Goal: Task Accomplishment & Management: Use online tool/utility

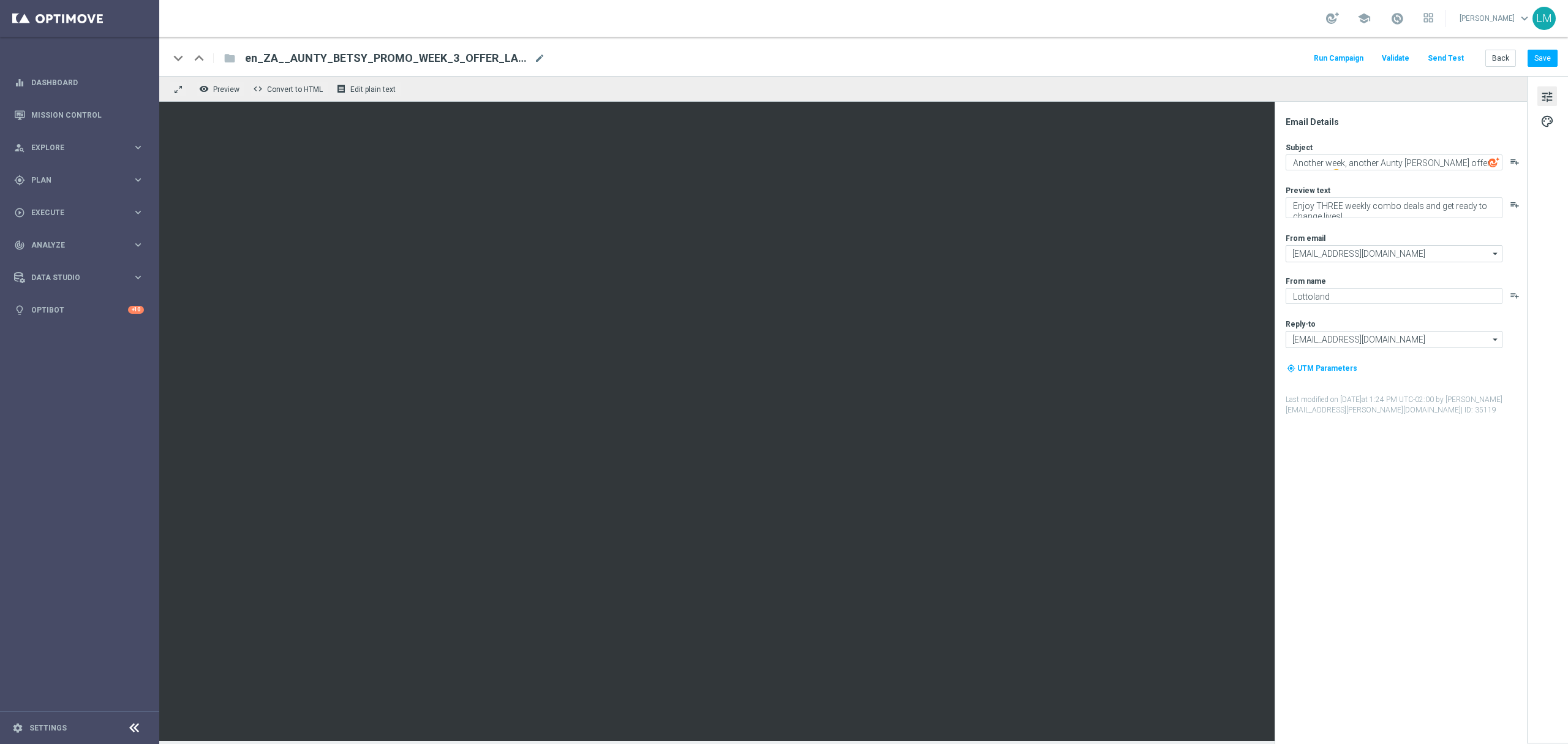
click at [229, 59] on div "folder" at bounding box center [223, 58] width 25 height 20
click at [452, 88] on div "remove_red_eye Preview code Convert to HTML receipt Edit plain text" at bounding box center [843, 89] width 1367 height 26
click at [1492, 59] on button "Back" at bounding box center [1500, 58] width 30 height 17
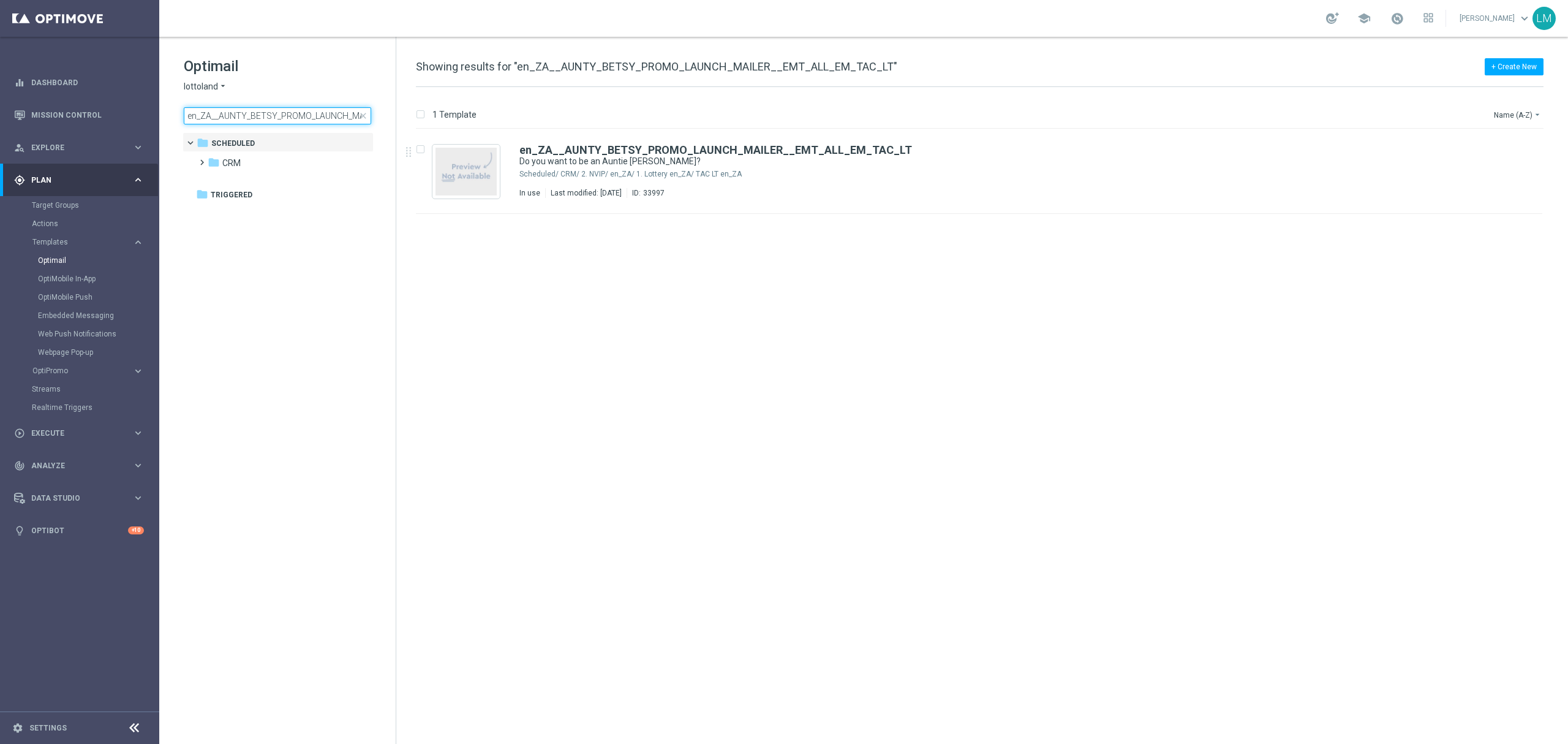
scroll to position [0, 108]
drag, startPoint x: 349, startPoint y: 116, endPoint x: 271, endPoint y: 126, distance: 78.6
click at [269, 126] on div "Optimail lottoland arrow_drop_down × lottoland en_ZA__AUNTY_BETSY_PROMO_LAUNCH_…" at bounding box center [277, 121] width 237 height 168
click at [271, 116] on input "en_ZA__AUNTY_BETSY_PROMO_LAUNCH_MAILER__EMT_ALL_EM_TAC_LT" at bounding box center [277, 116] width 188 height 17
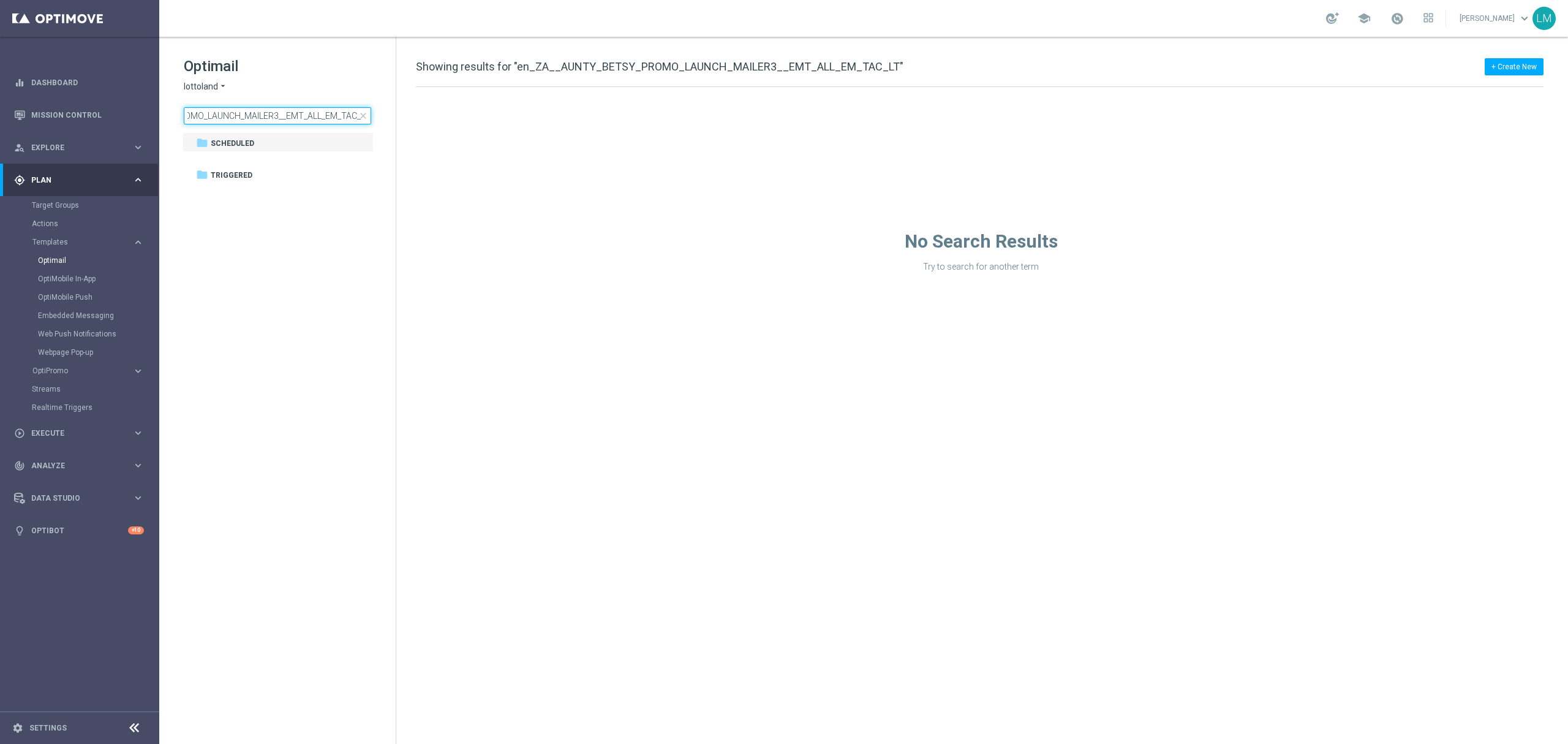
click at [272, 114] on input "en_ZA__AUNTY_BETSY_PROMO_LAUNCH_MAILER3__EMT_ALL_EM_TAC_LT" at bounding box center [277, 116] width 188 height 17
drag, startPoint x: 342, startPoint y: 116, endPoint x: 354, endPoint y: 118, distance: 12.2
click at [354, 118] on input "en_ZA__AUNTY_BETSY_PROMO_LAUNCH_MAILER3__EMT_ALL_EM_TAC_LT" at bounding box center [277, 116] width 188 height 17
click at [264, 113] on input "en_ZA__AUNTY_BETSY_PROMO_LAUNCH_MAILER3__EMT_ALL_EM_TAC_LT" at bounding box center [277, 116] width 188 height 17
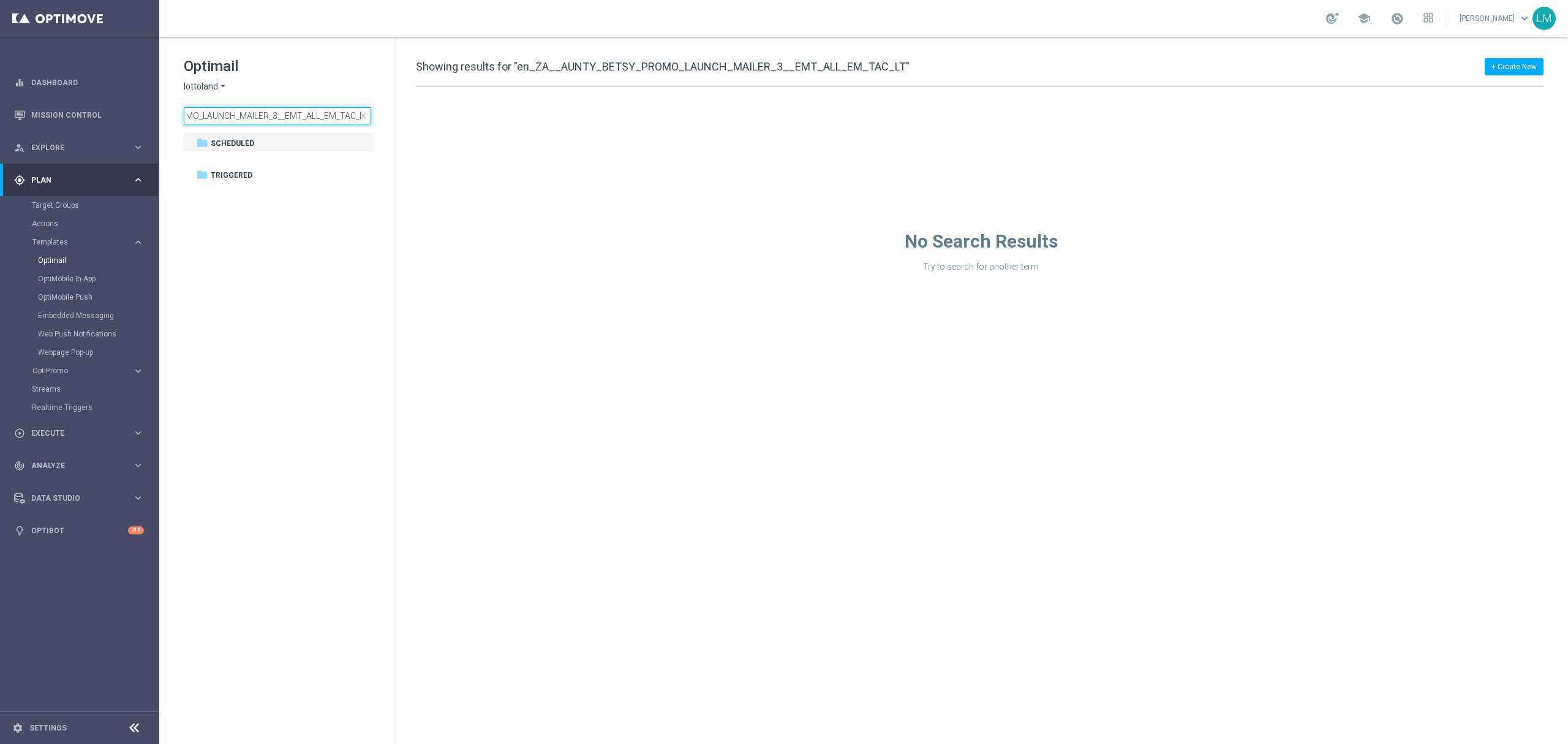
type input "en_ZA__AUNTY_BETSY_PROMO_LAUNCH_MAILER_3__EMT_ALL_EM_TAC_LT"
click at [516, 175] on div "No Search Results Try to search for another term" at bounding box center [981, 179] width 1169 height 185
click at [334, 115] on input "en_ZA__AUNTY_BETSY_PROMO_LAUNCH_MAILER_3__EMT_ALL_EM_TAC_LT" at bounding box center [277, 116] width 188 height 17
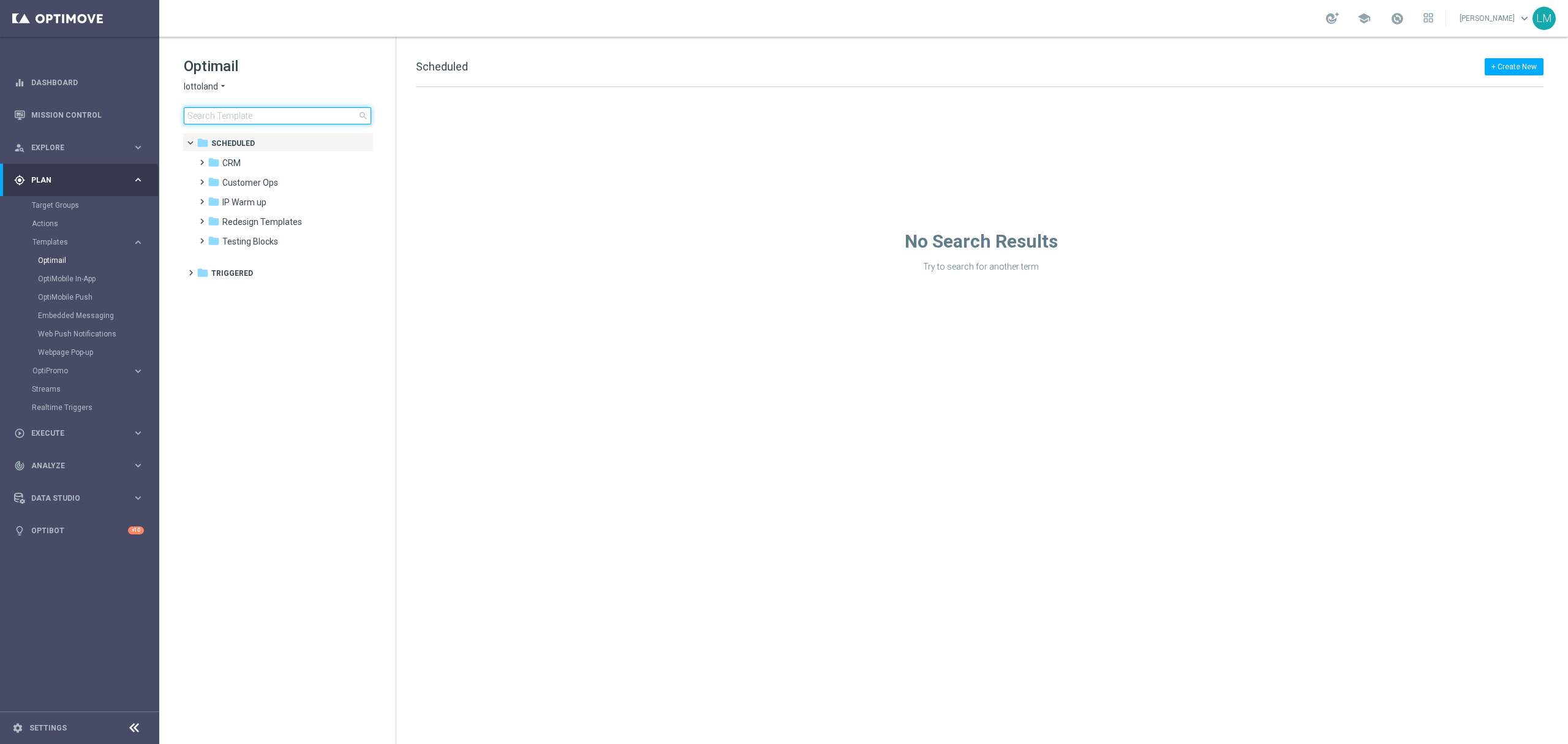
click at [311, 115] on input at bounding box center [277, 116] width 188 height 17
click at [300, 108] on input at bounding box center [277, 116] width 188 height 17
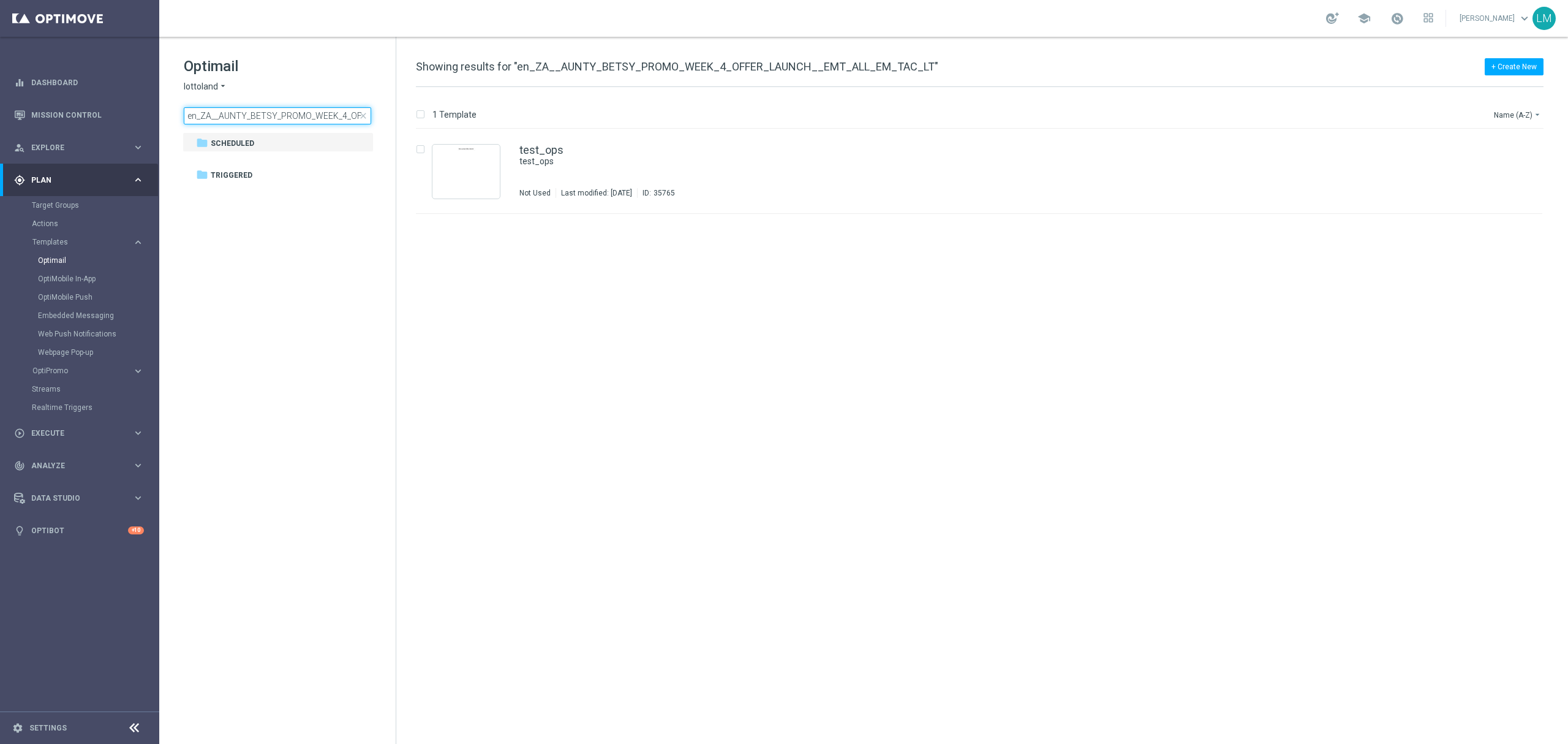
scroll to position [0, 138]
drag, startPoint x: 297, startPoint y: 116, endPoint x: 238, endPoint y: 123, distance: 59.4
click at [260, 123] on input "en_ZA__AUNTY_BETSY_PROMO_WEEK_4_OFFER_LAUNCH__EMT_ALL_EM_TAC_LT" at bounding box center [277, 116] width 188 height 17
click at [204, 115] on input "en_ZA__AUNTY_BETSY_PROMO_WEEK_4_OFFER_LAUNCH__EMT_ALL_EM_TAC_LT" at bounding box center [277, 116] width 188 height 17
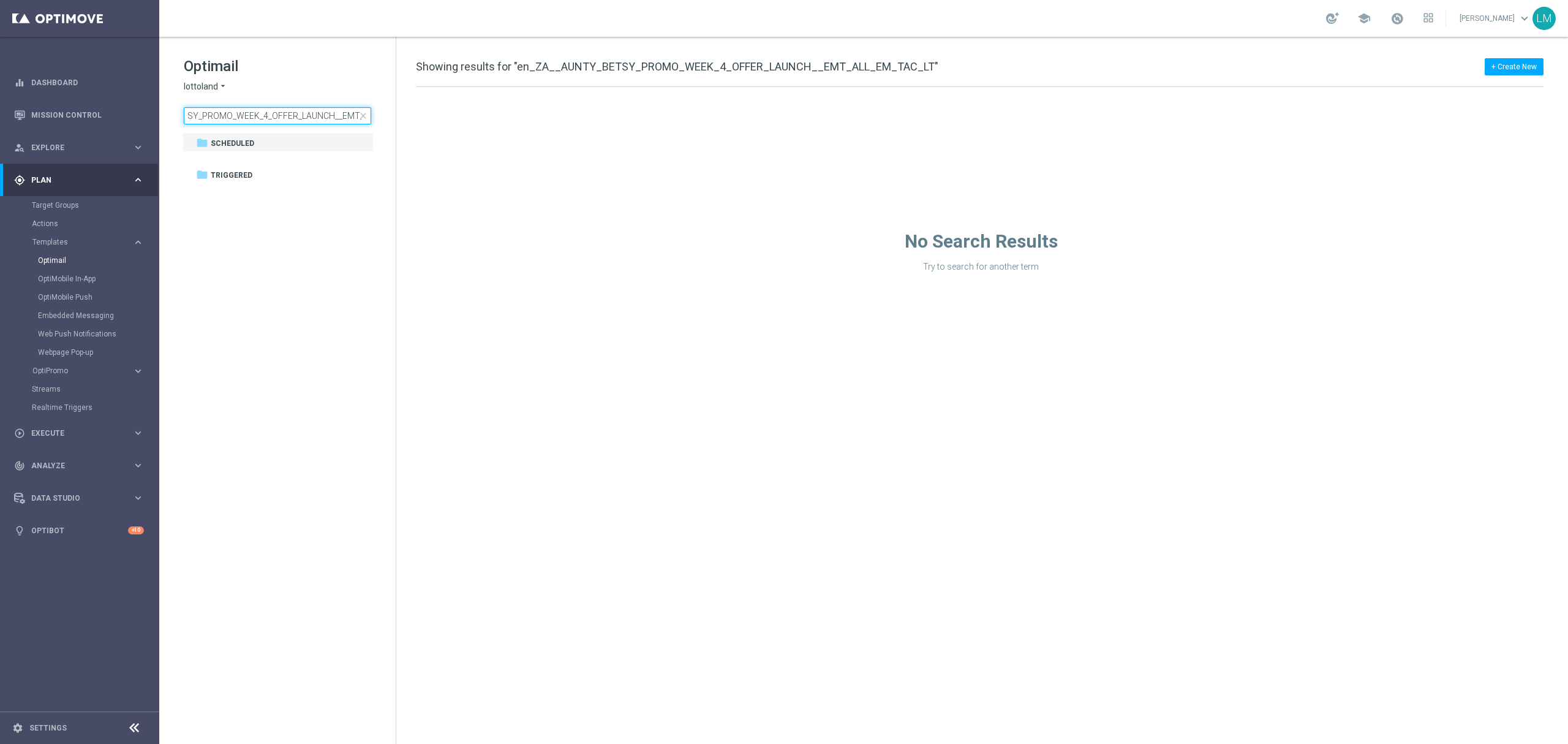
scroll to position [0, 69]
drag, startPoint x: 204, startPoint y: 115, endPoint x: 268, endPoint y: 109, distance: 64.3
click at [268, 109] on input "en_ZA__AUNTY_BETSY_PROMO_WEEK_4_OFFER_LAUNCH__EMT_ALL_EM_TAC_LT" at bounding box center [277, 116] width 188 height 17
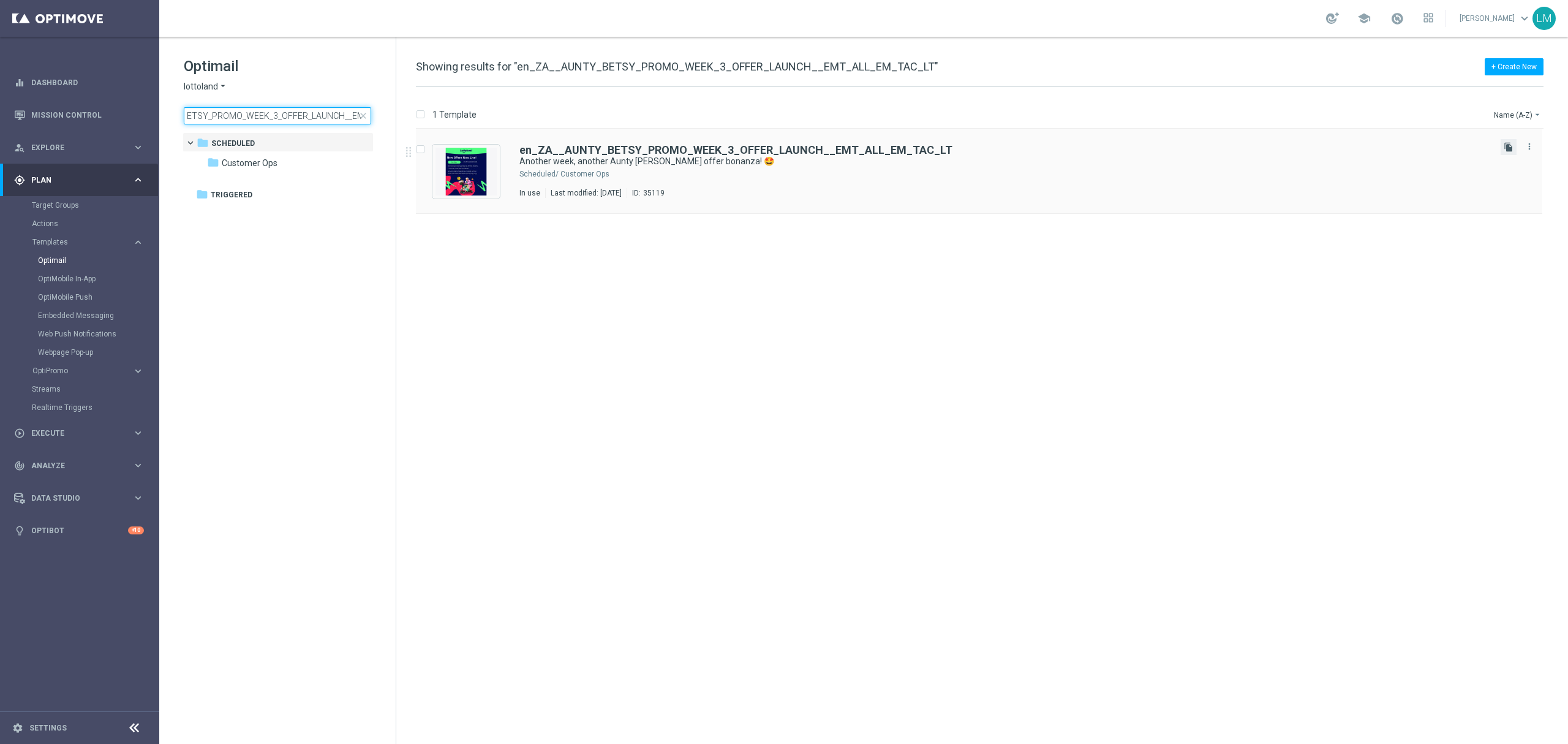
type input "en_ZA__AUNTY_BETSY_PROMO_WEEK_3_OFFER_LAUNCH__EMT_ALL_EM_TAC_LT"
click at [1507, 149] on icon "file_copy" at bounding box center [1509, 147] width 10 height 10
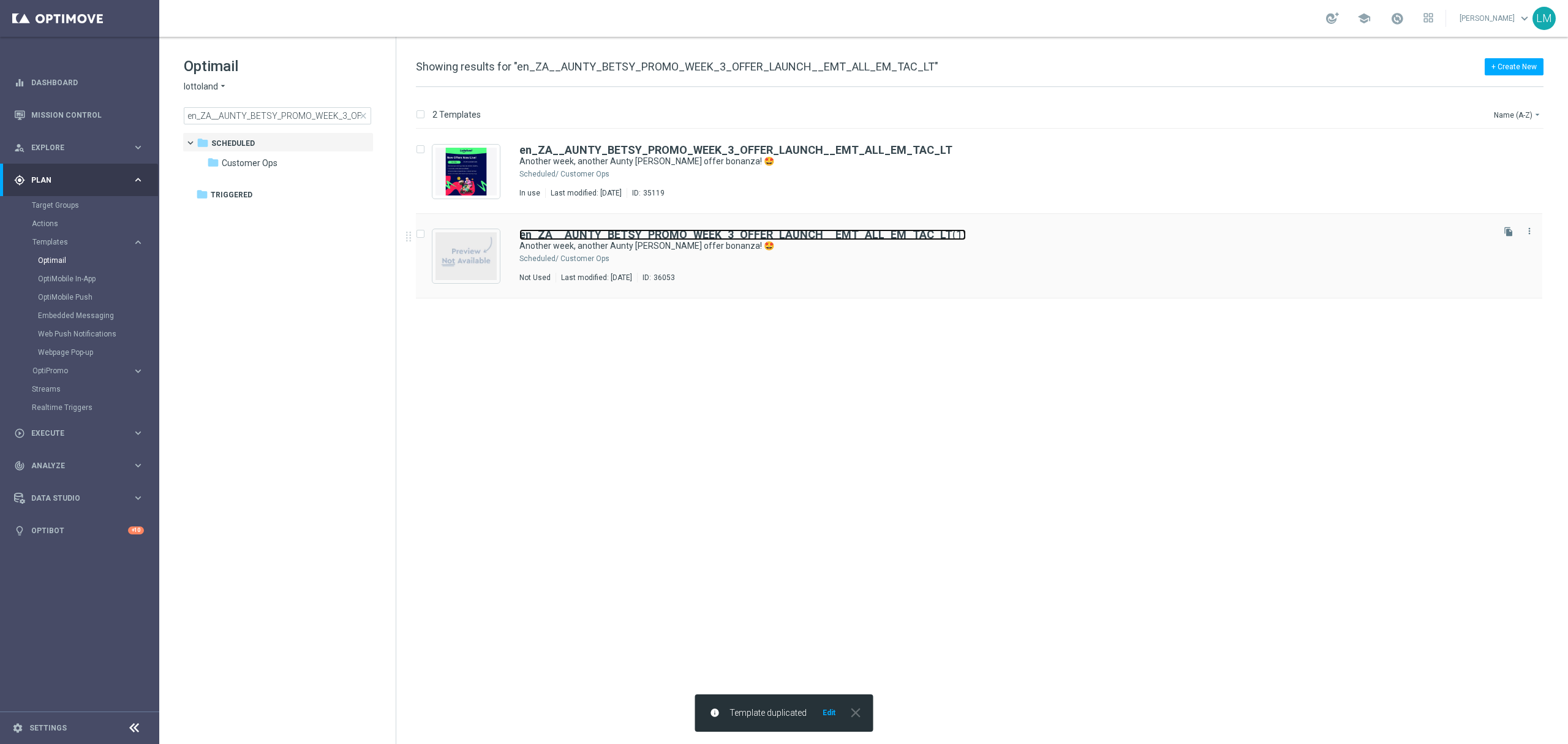
click at [816, 233] on b "en_ZA__AUNTY_BETSY_PROMO_WEEK_3_OFFER_LAUNCH__EMT_ALL_EM_TAC_LT" at bounding box center [736, 234] width 433 height 13
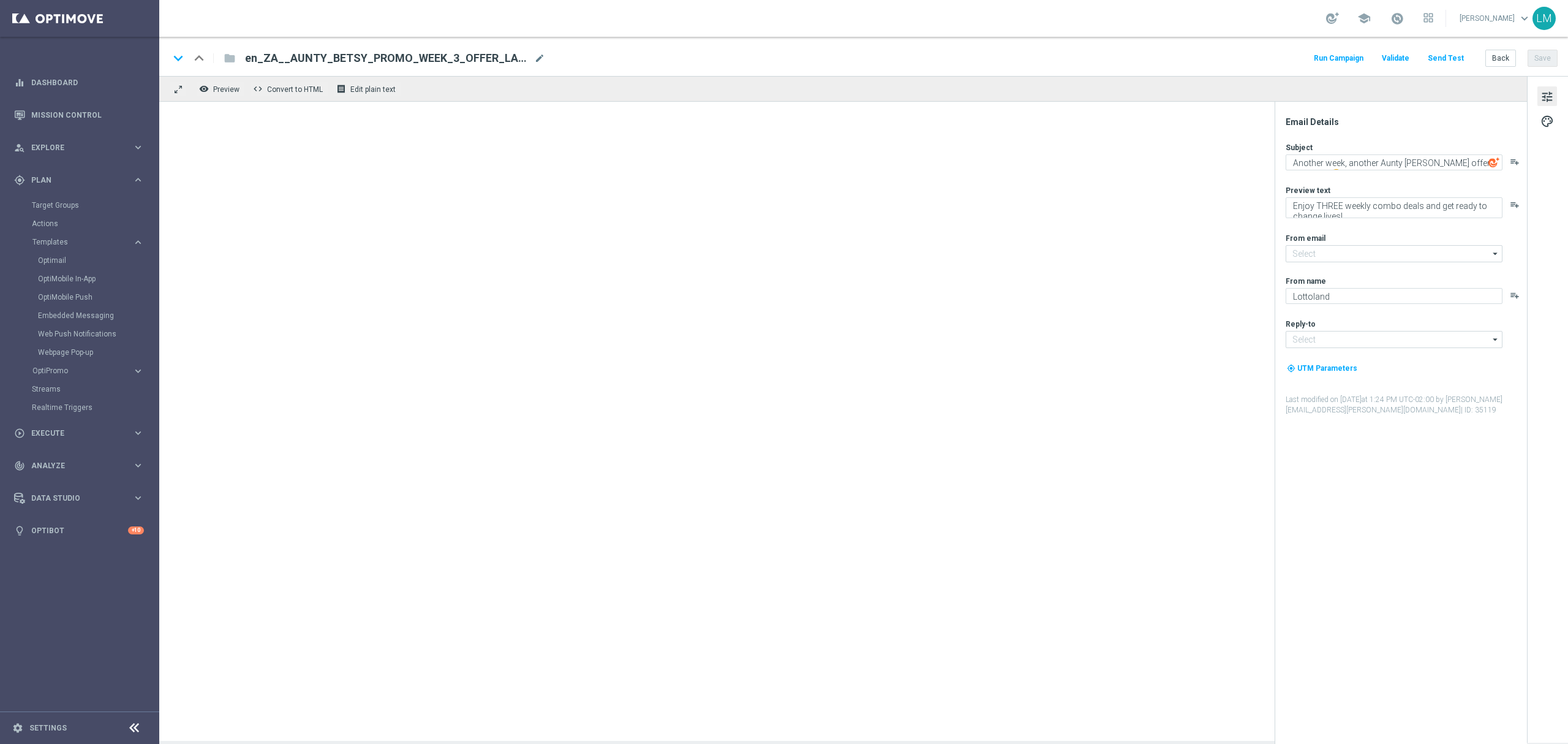
type input "mail@crm.lottoland.com"
type input "support@lottoland.co.za"
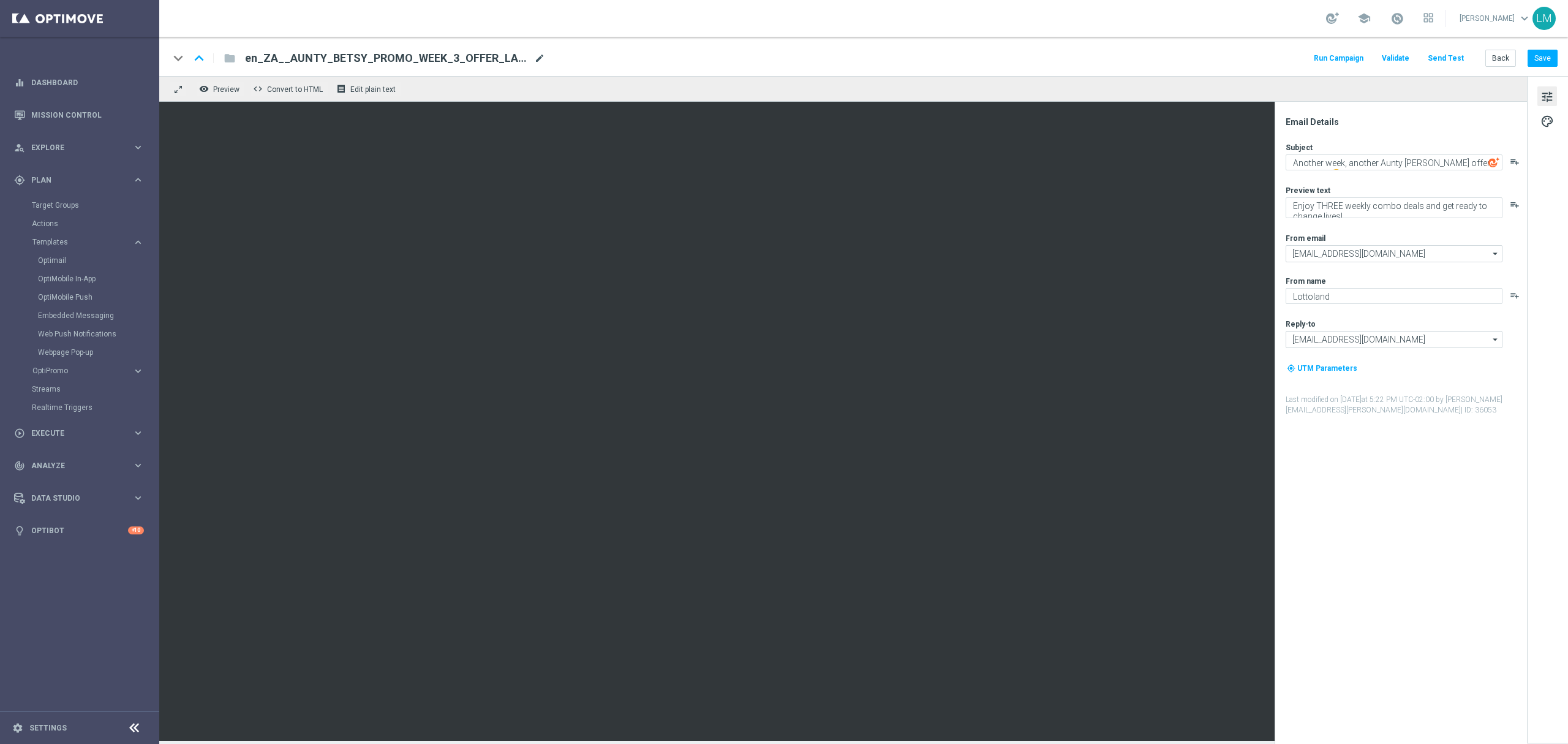
click at [534, 59] on span "mode_edit" at bounding box center [539, 58] width 11 height 11
paste input "4_OFFER_LAUNCH__EMT_ALL_EM_TAC_LT"
type input "en_ZA__AUNTY_BETSY_PROMO_WEEK_4_OFFER_LAUNCH__EMT_ALL_EM_TAC_LT"
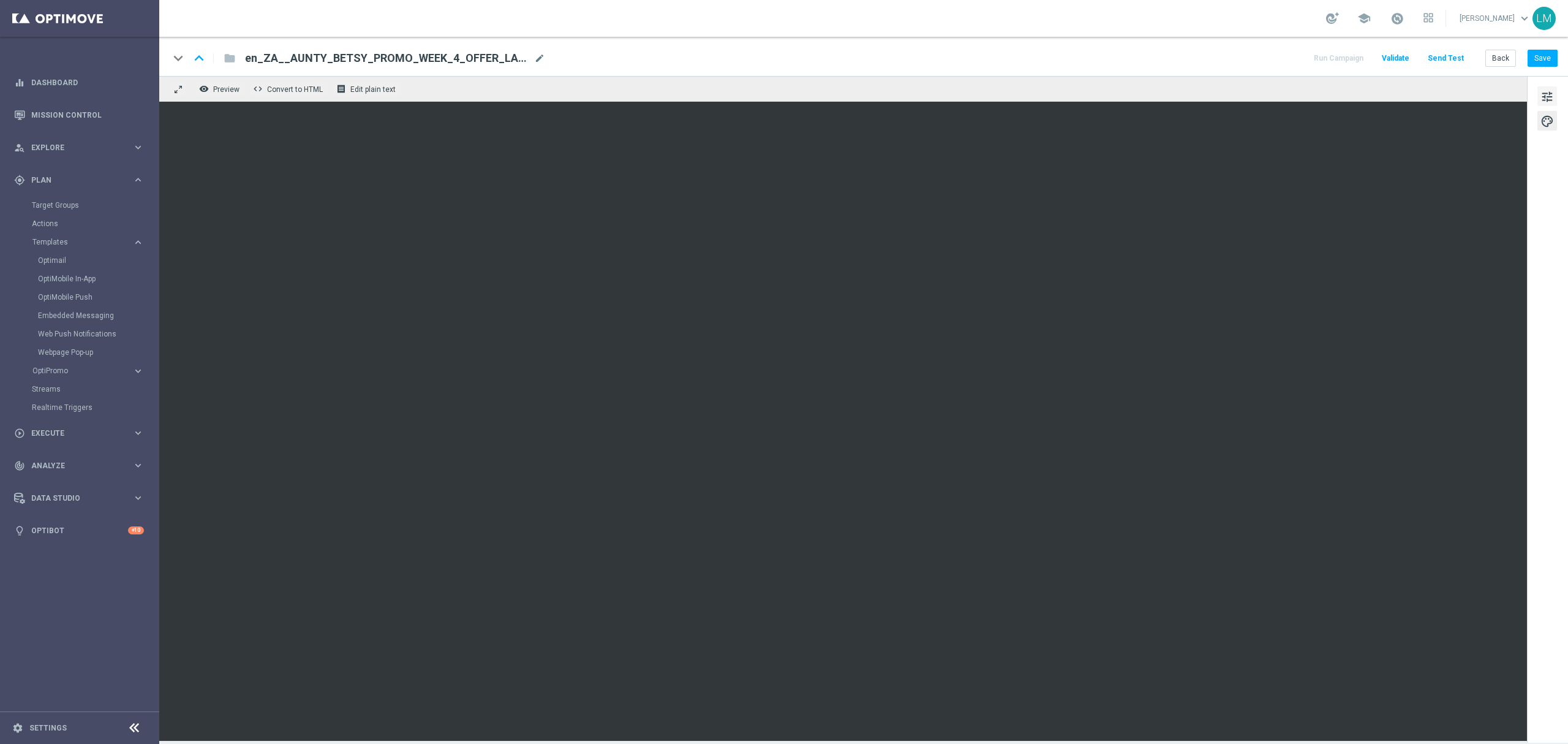
click at [1549, 102] on span "tune" at bounding box center [1547, 97] width 14 height 16
click at [1556, 100] on button "tune" at bounding box center [1547, 96] width 20 height 20
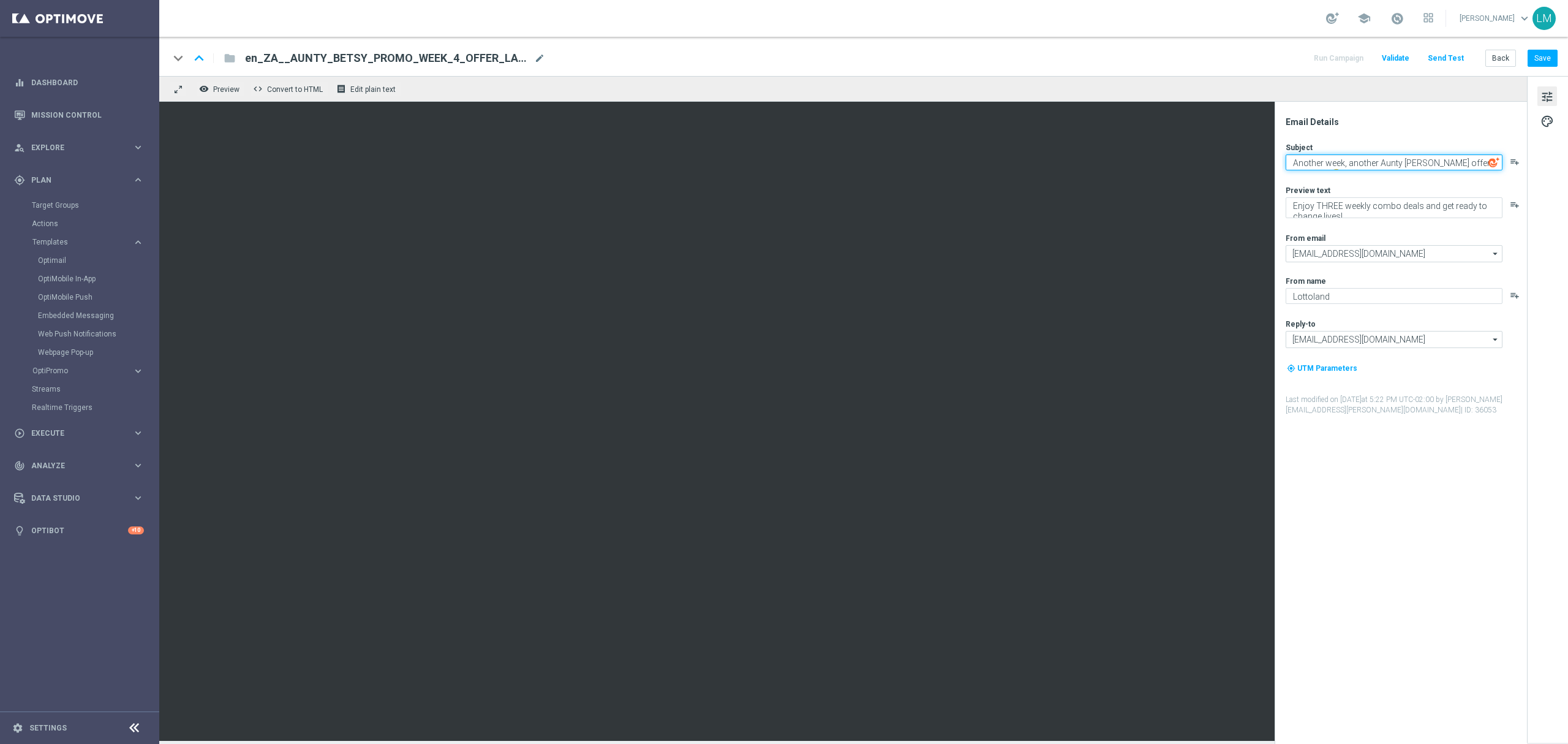
click at [1488, 162] on div "Another week, another Aunty Betsy offer bonanza! 🤩 playlist_add" at bounding box center [1406, 162] width 240 height 16
paste textarea
click at [1473, 184] on div "Subject Another week, another Aunty Betsy offer bonanza! 💝 playlist_add Preview…" at bounding box center [1406, 278] width 240 height 273
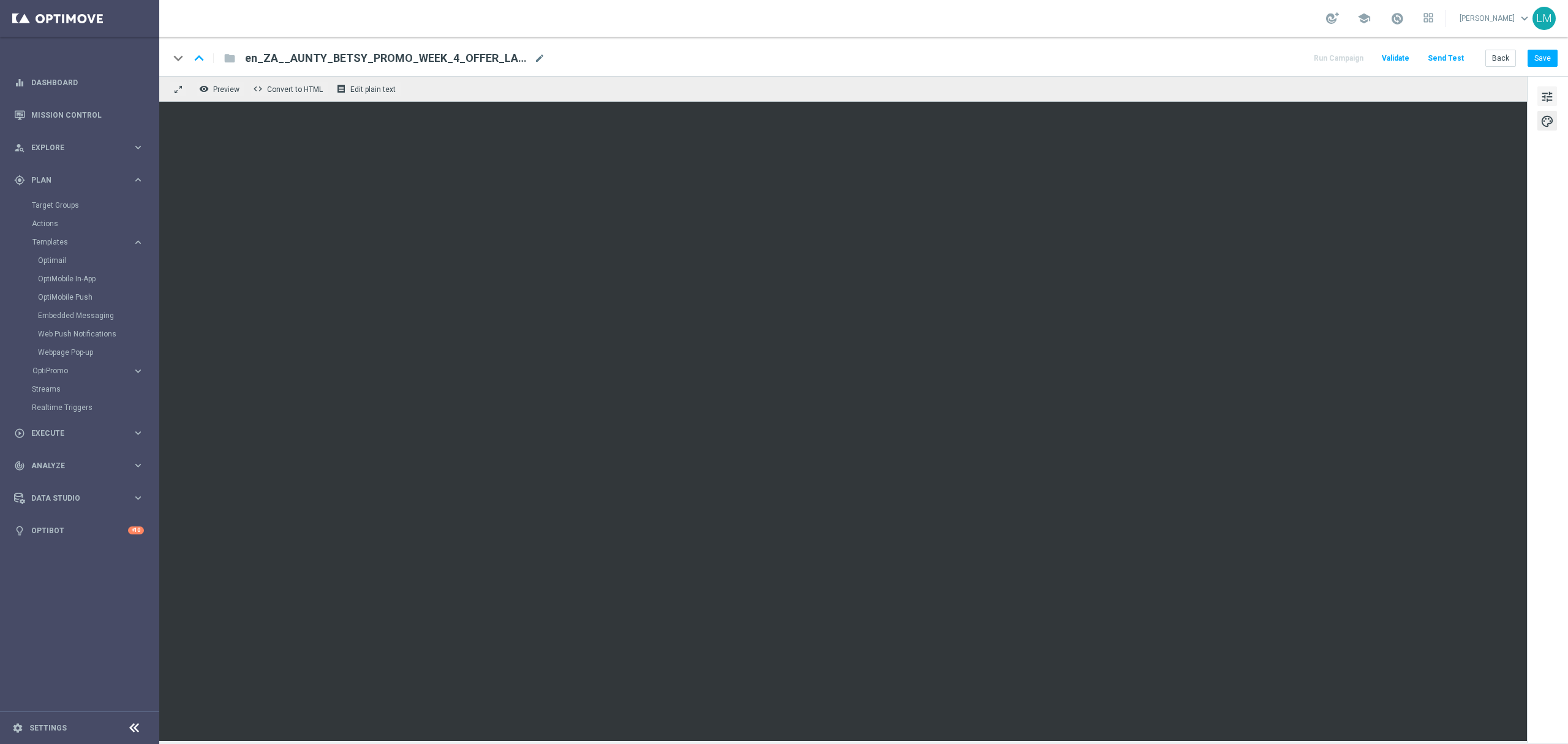
click at [1539, 102] on button "tune" at bounding box center [1547, 96] width 20 height 20
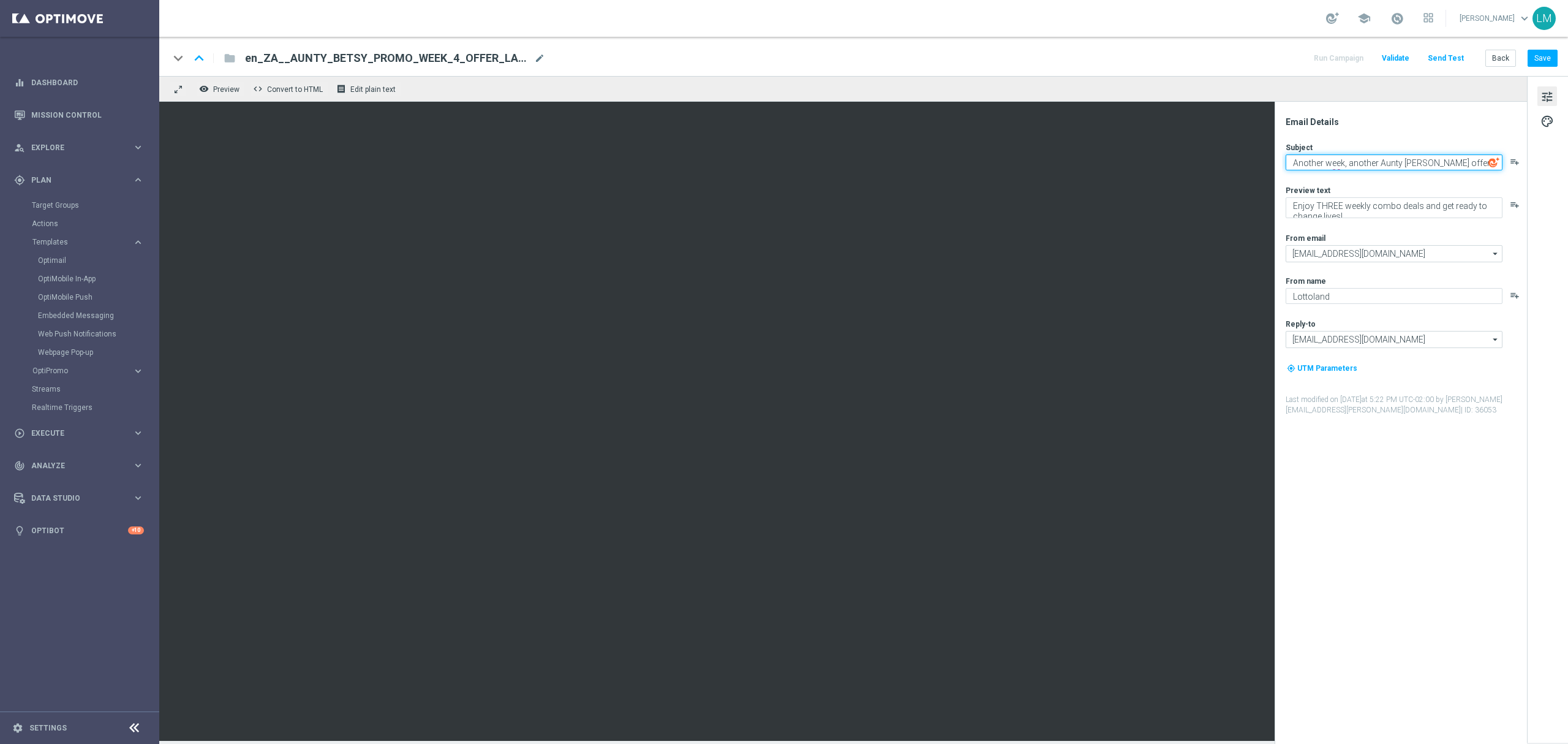
click at [1400, 159] on textarea "Another week, another Aunty Betsy offer bonanza! 💝" at bounding box center [1394, 162] width 217 height 16
click at [1383, 165] on textarea "Another week, another Aunty Betsy offer bonanza! 💝" at bounding box center [1394, 162] width 217 height 16
drag, startPoint x: 1338, startPoint y: 167, endPoint x: 1390, endPoint y: 158, distance: 52.8
click at [1390, 158] on textarea "Aunty Betsy offer bonanza! 💝" at bounding box center [1394, 162] width 217 height 16
click at [1403, 163] on textarea "Aunty Betsy has a new suite of offers for you! 💝" at bounding box center [1394, 162] width 217 height 16
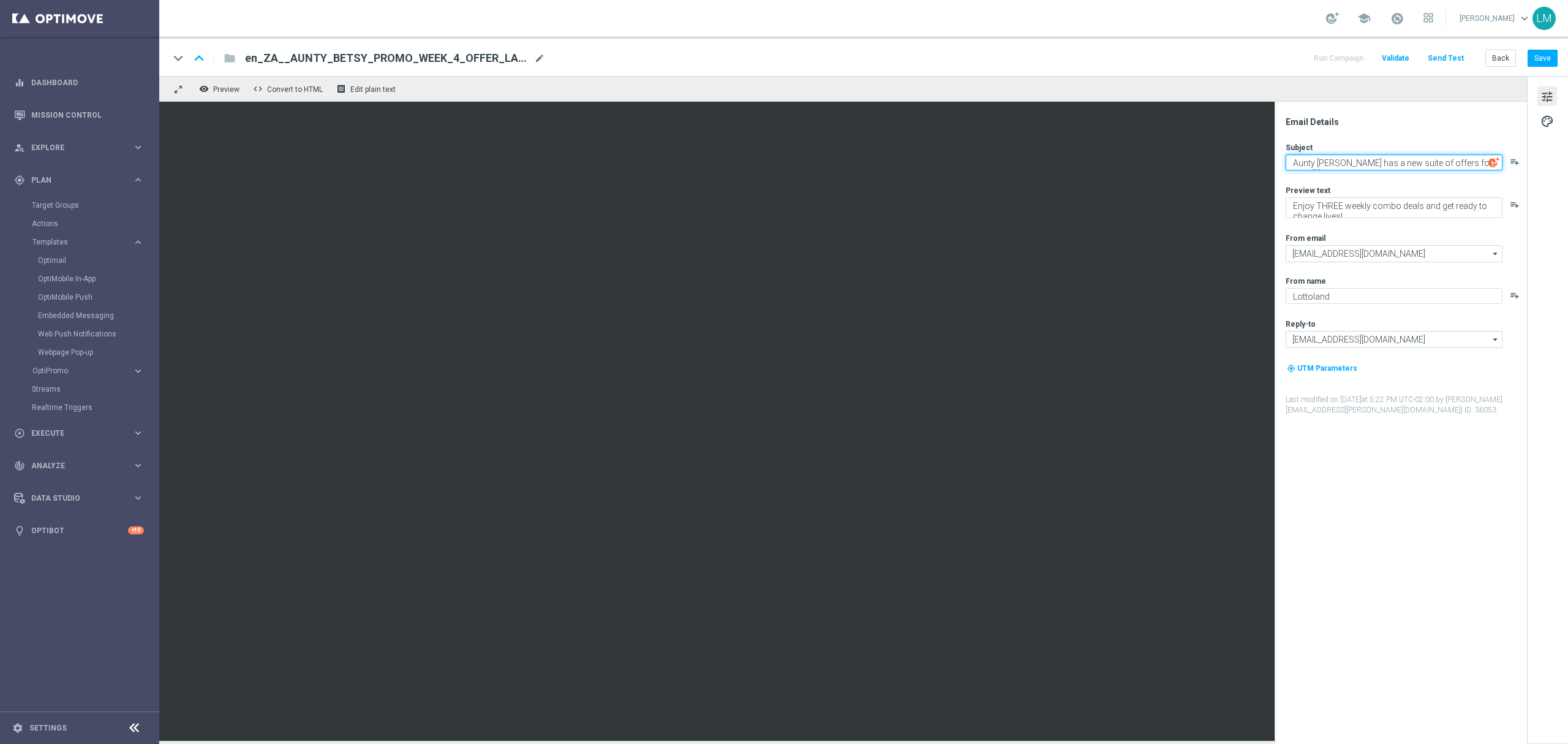
click at [1403, 163] on textarea "Aunty Betsy has a new suite of offers for you! 💝" at bounding box center [1394, 162] width 217 height 16
type textarea "Aunty Betsy has a new suite of offers for you! 💝"
type textarea "T"
type textarea "C"
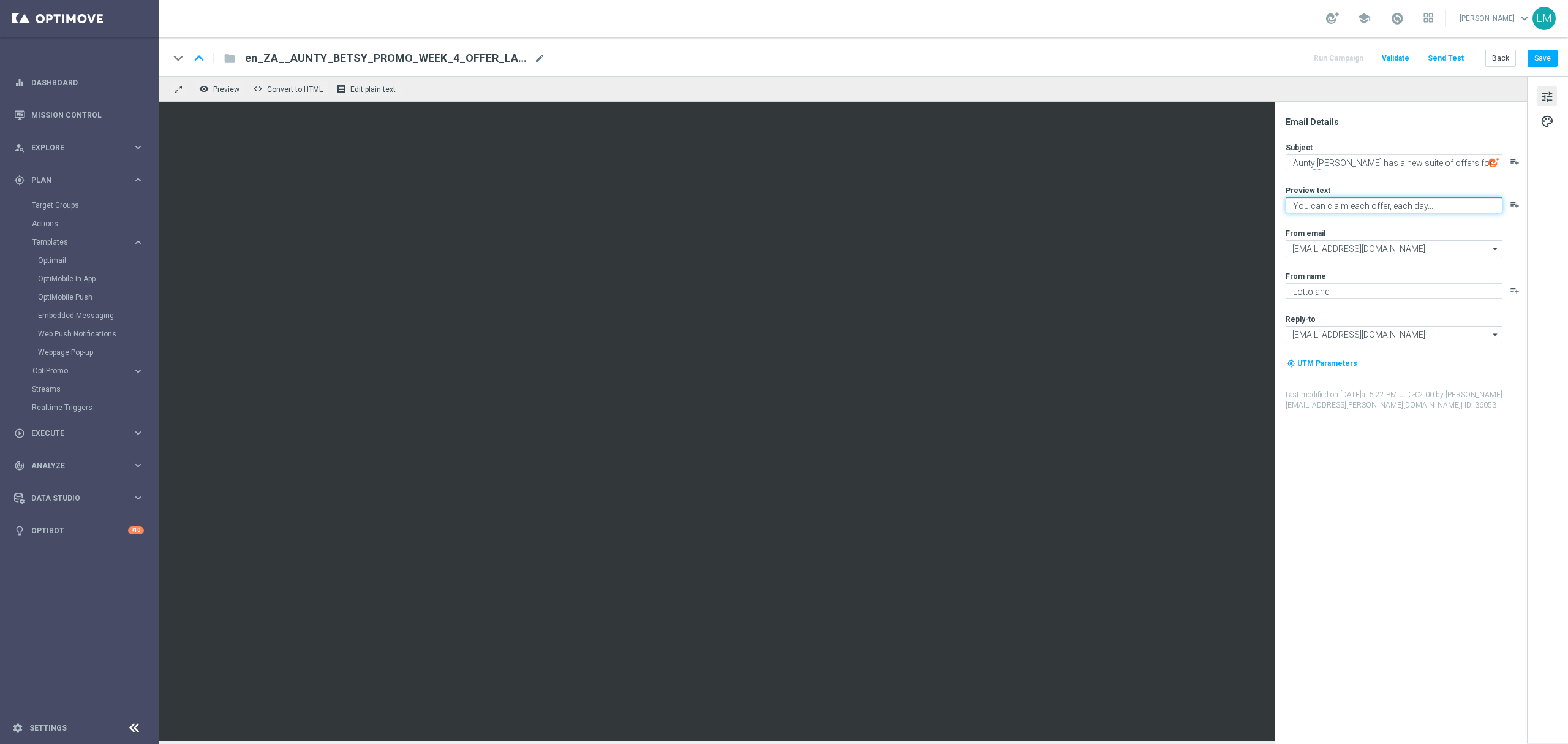
type textarea "You can claim each offer, each day..."
click at [1341, 207] on textarea "You can claim each offer, each day..." at bounding box center [1394, 205] width 217 height 16
click at [1546, 64] on button "Save" at bounding box center [1542, 58] width 30 height 17
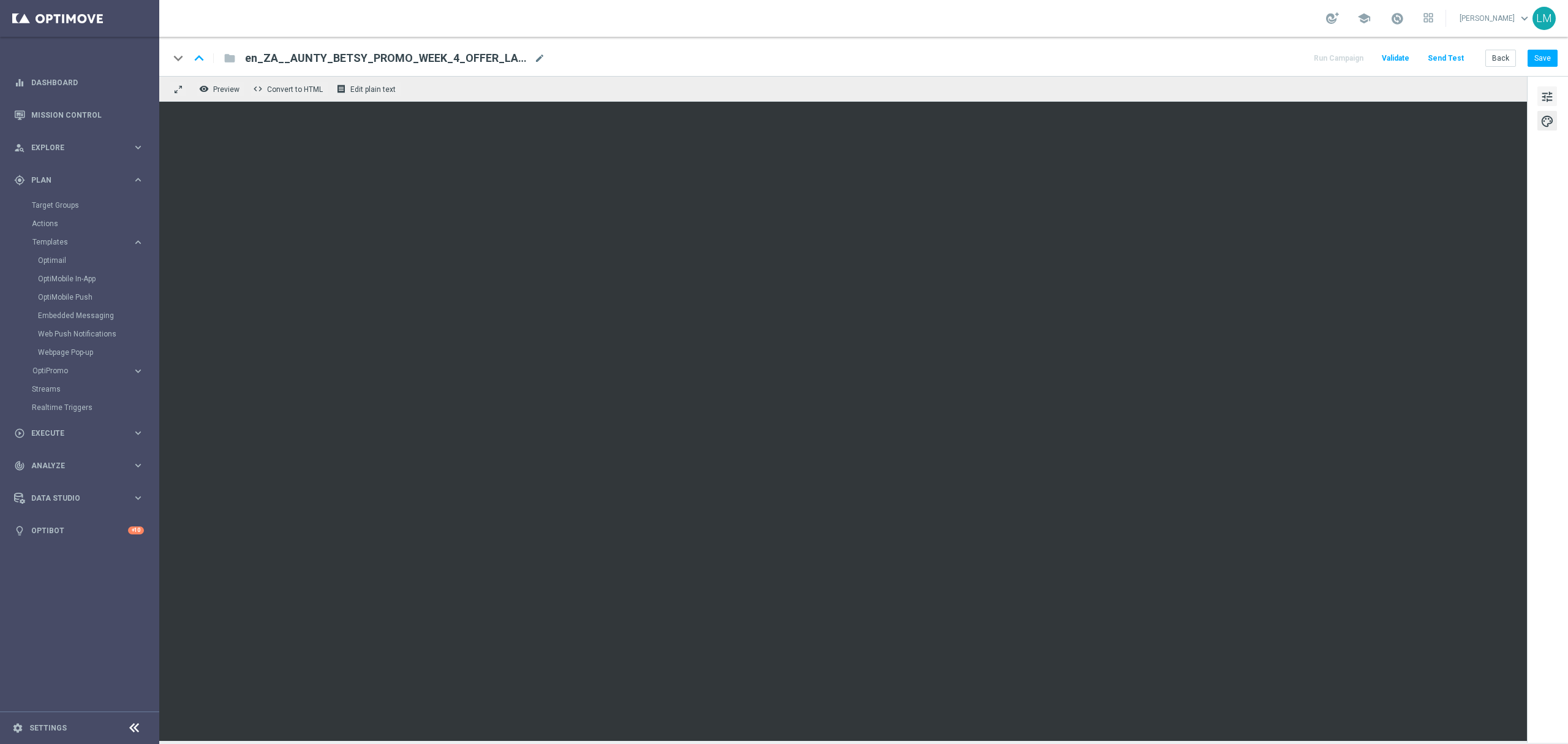
click at [1546, 98] on span "tune" at bounding box center [1547, 97] width 14 height 16
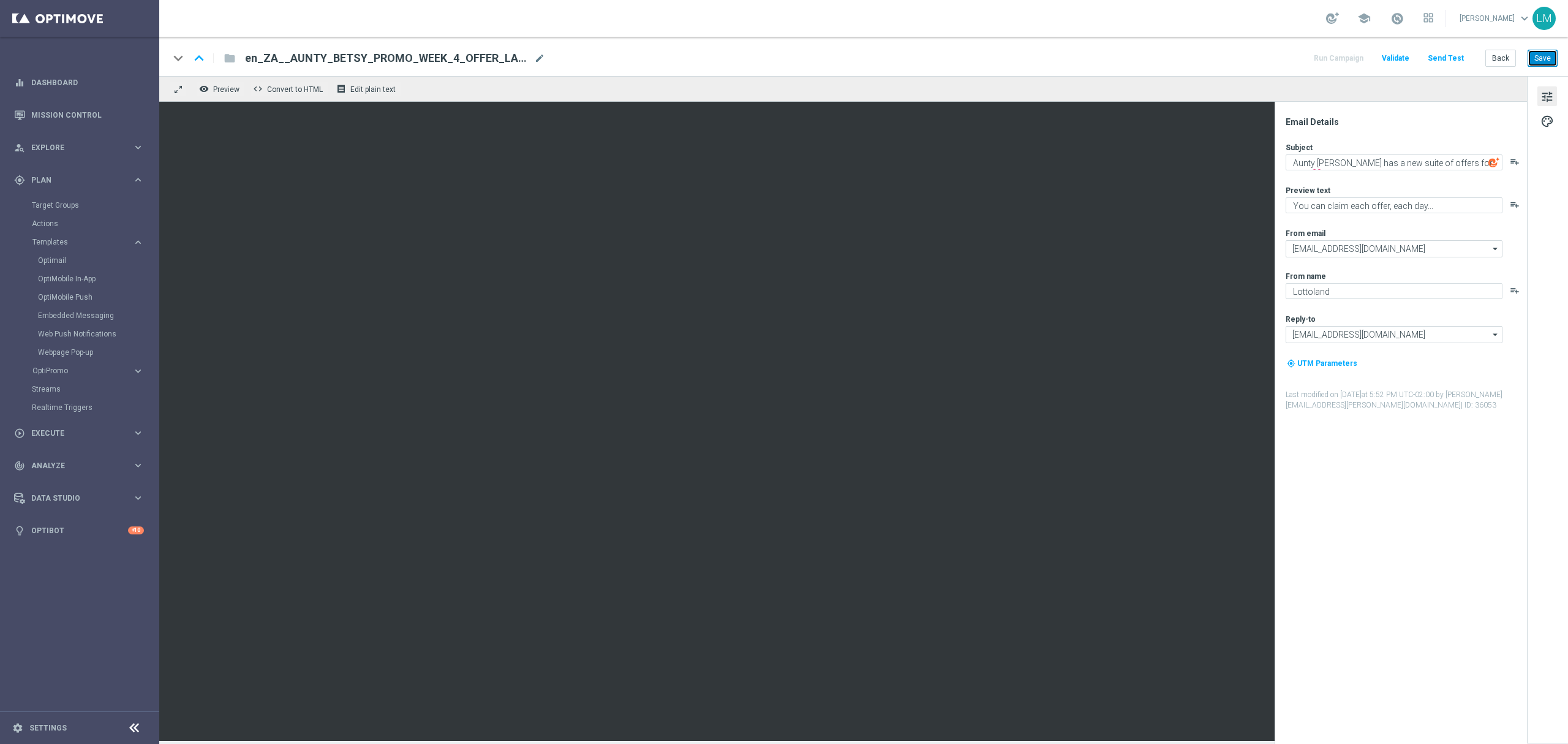
click at [1551, 64] on button "Save" at bounding box center [1542, 58] width 30 height 17
click at [1453, 58] on button "Send Test" at bounding box center [1445, 58] width 40 height 17
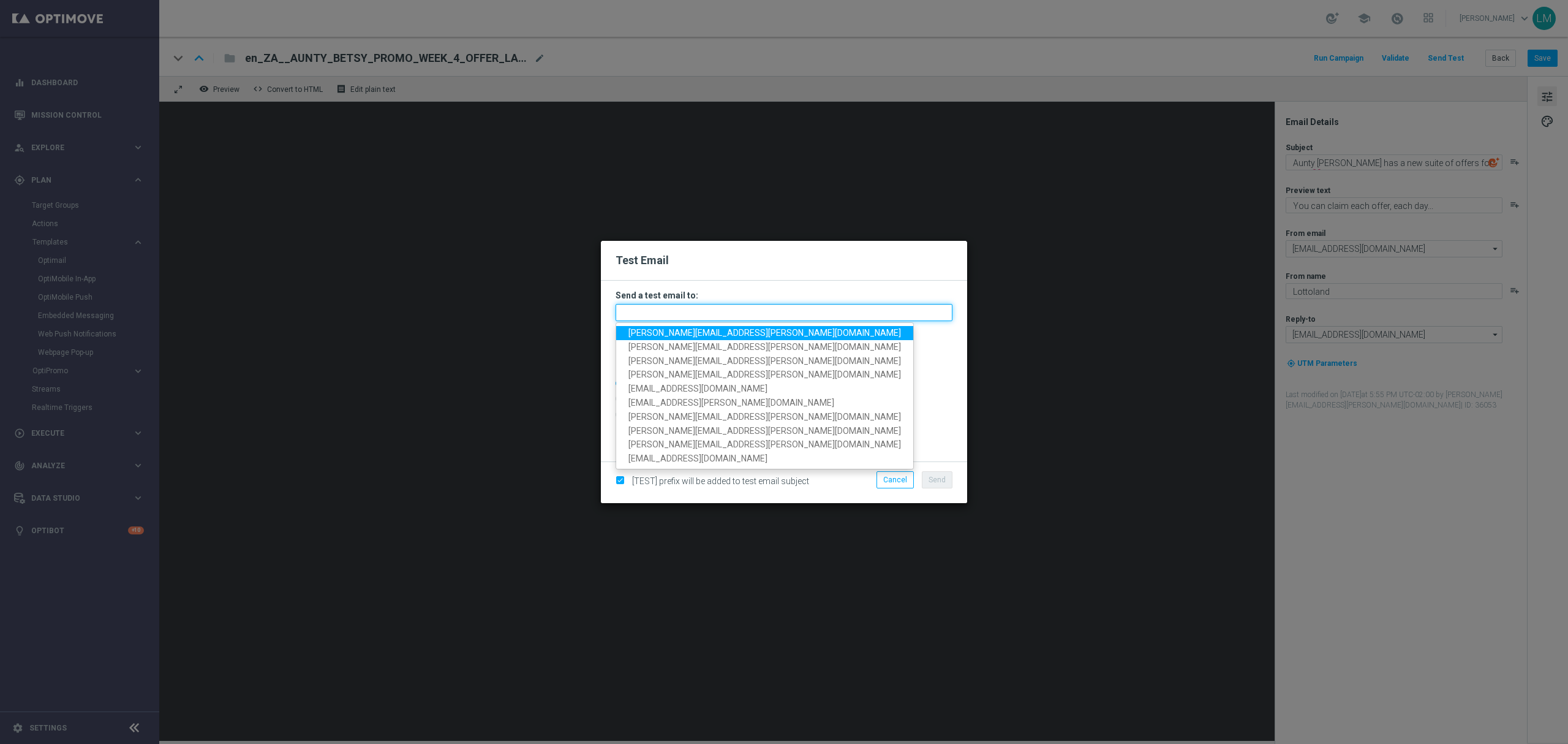
click at [780, 312] on input "text" at bounding box center [784, 312] width 337 height 17
click at [738, 328] on span "leslie.martinez@lottoland.com" at bounding box center [765, 333] width 272 height 10
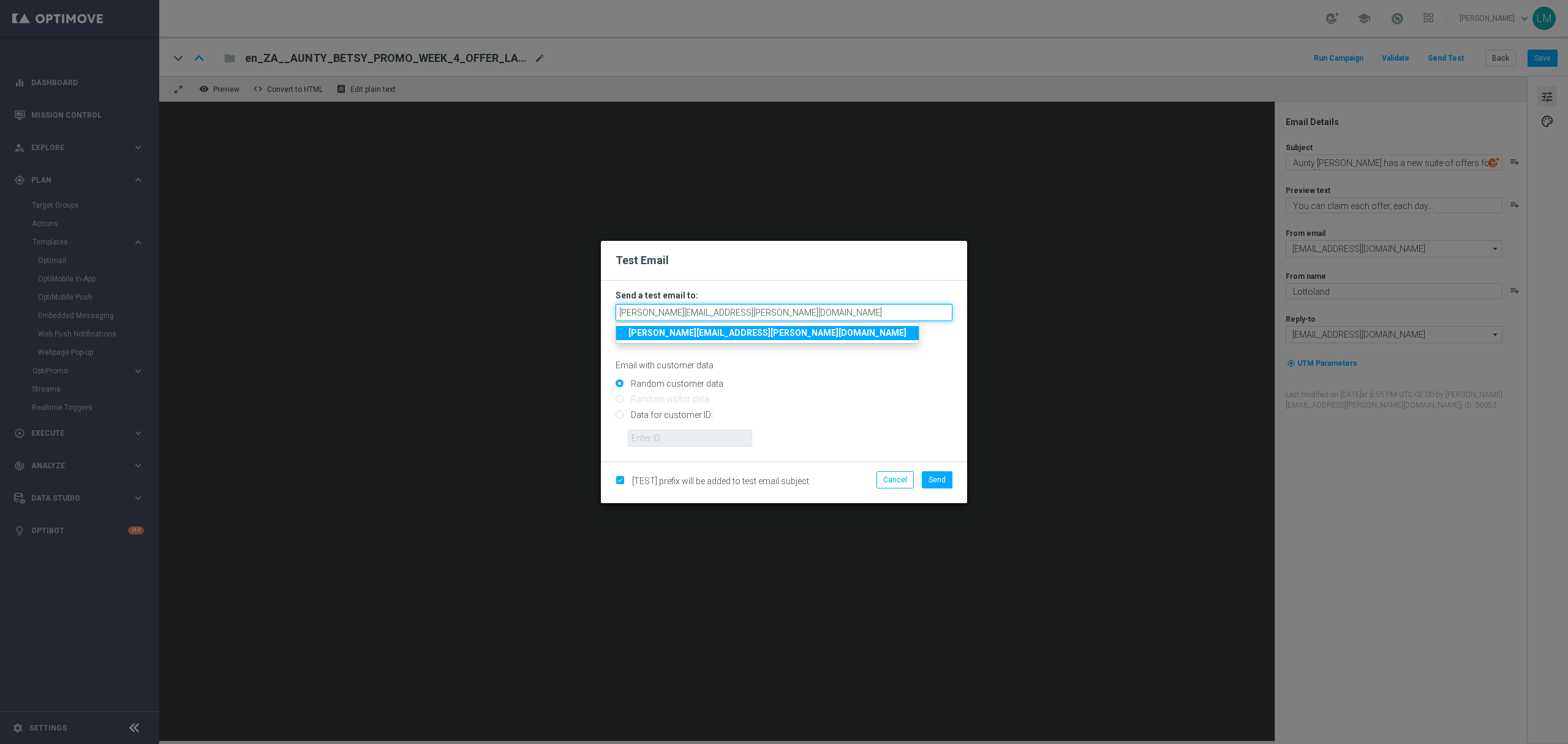
click at [783, 313] on input "leslie.martinez@lottoland.com" at bounding box center [784, 312] width 337 height 17
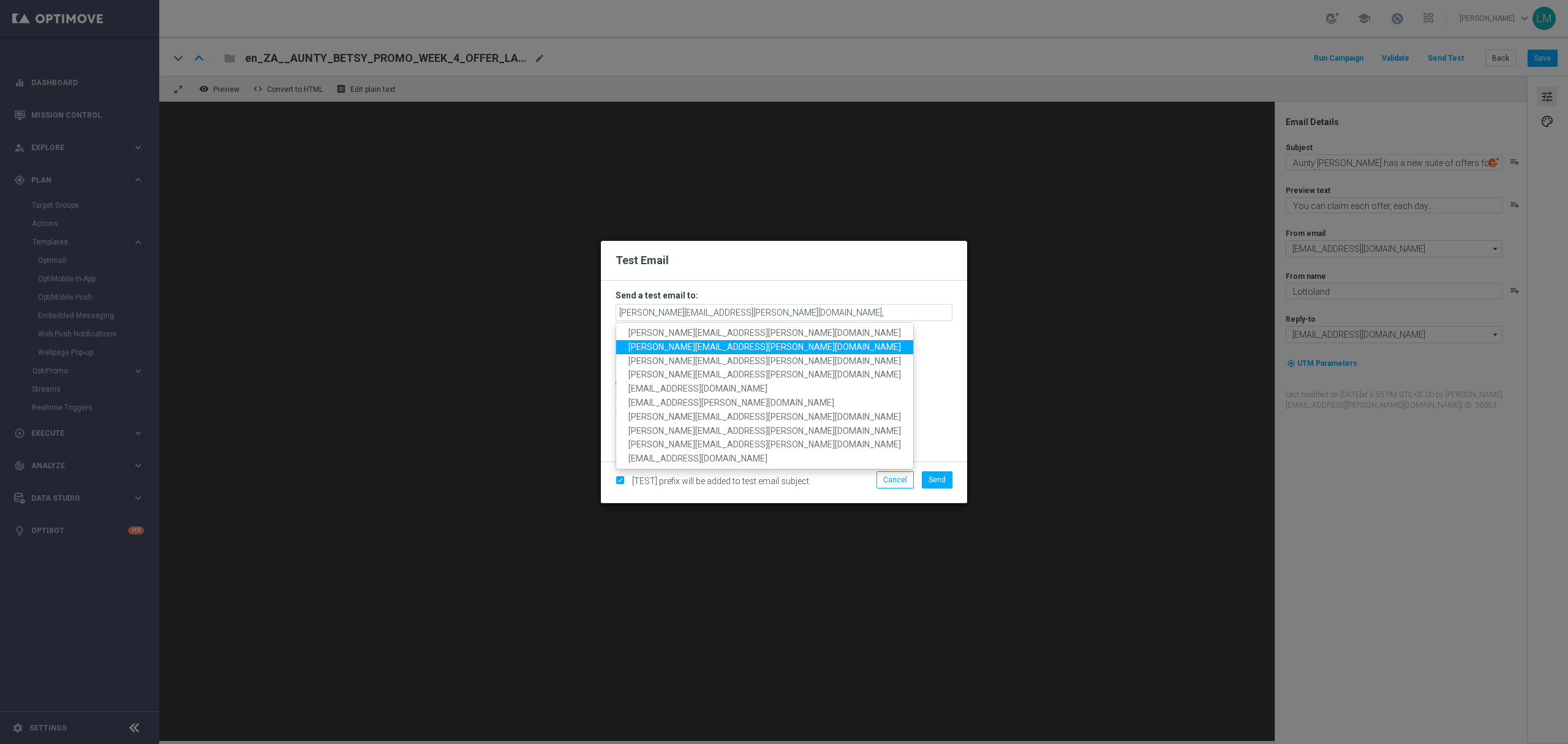
click at [728, 349] on span "millie.purcell@lottoland.com" at bounding box center [765, 347] width 272 height 10
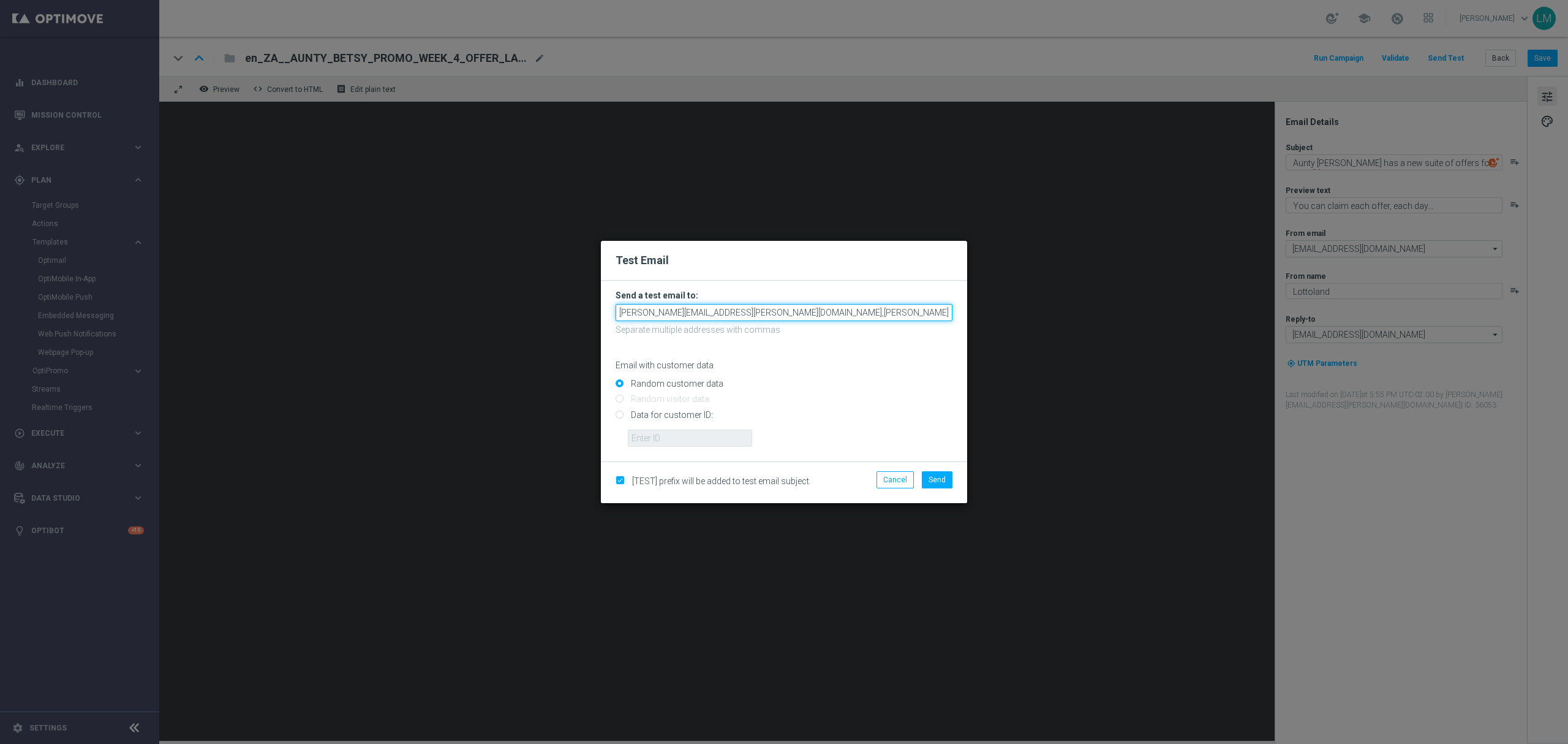
click at [852, 312] on input "leslie.martinez@lottoland.com,millie.purcell@lottoland.com" at bounding box center [784, 312] width 337 height 17
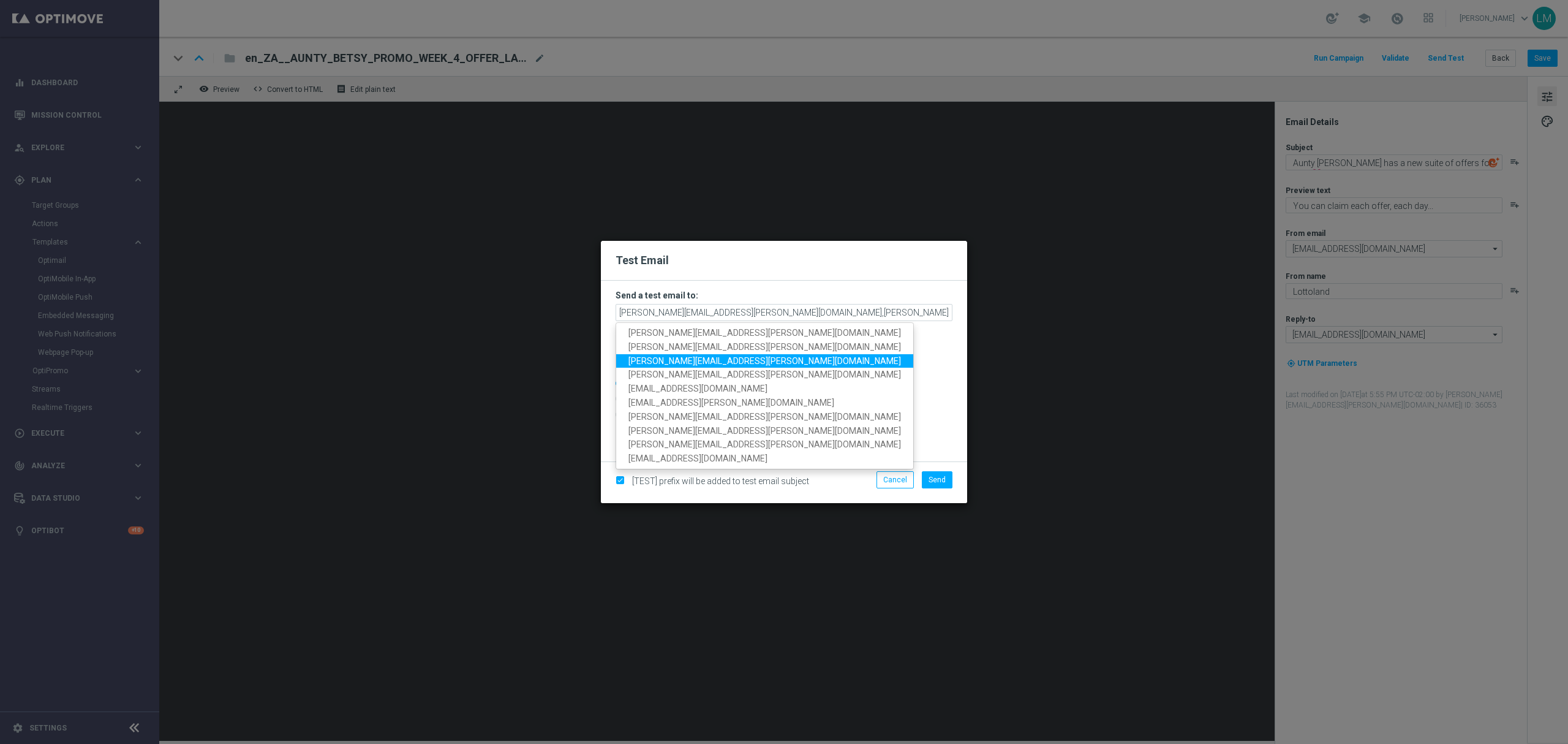
click at [698, 354] on link "ricky.hubbard@lottoland.com" at bounding box center [765, 361] width 297 height 14
type input "leslie.martinez@lottoland.com,millie.purcell@lottoland.com,ricky.hubbard@lottol…"
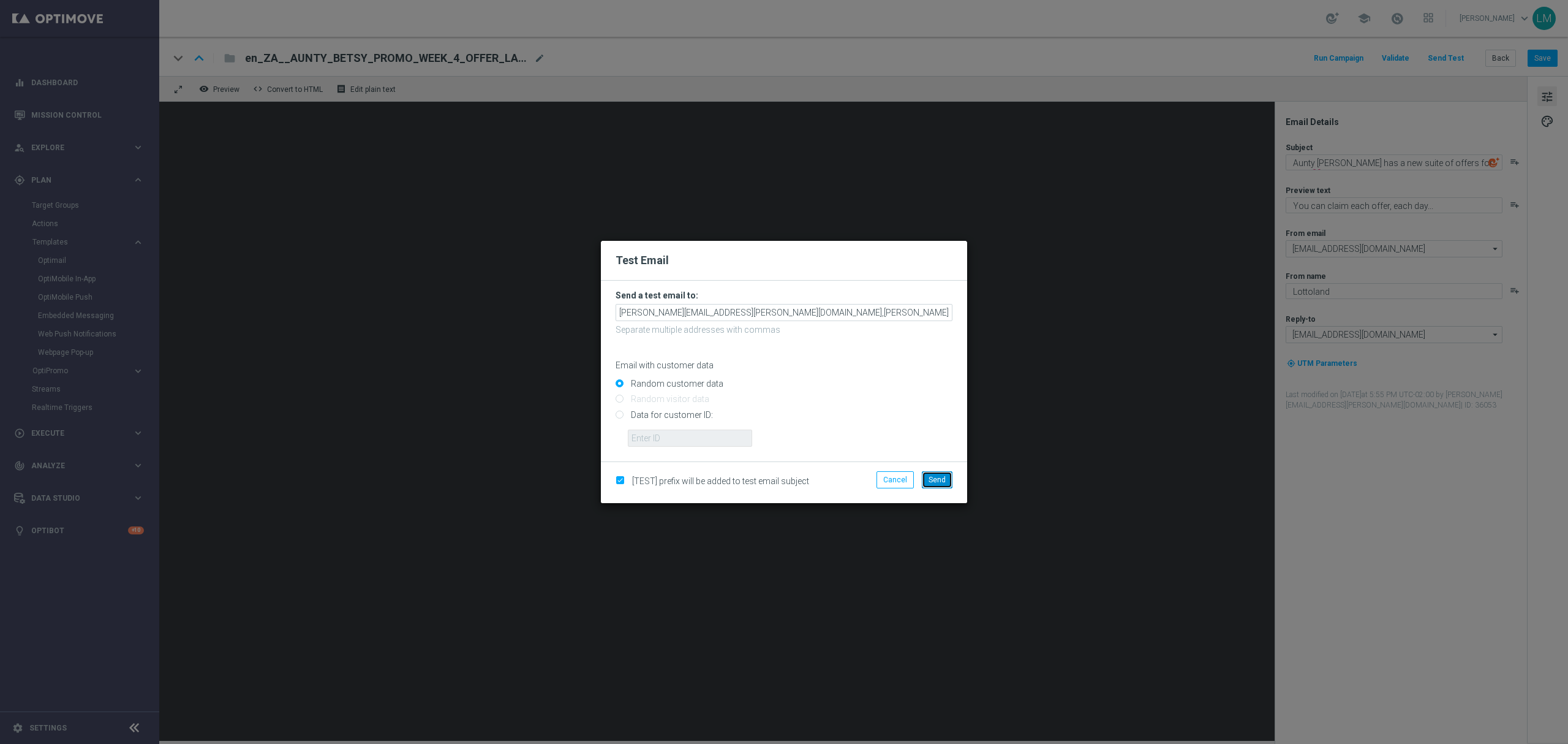
click at [936, 476] on span "Send" at bounding box center [937, 479] width 17 height 9
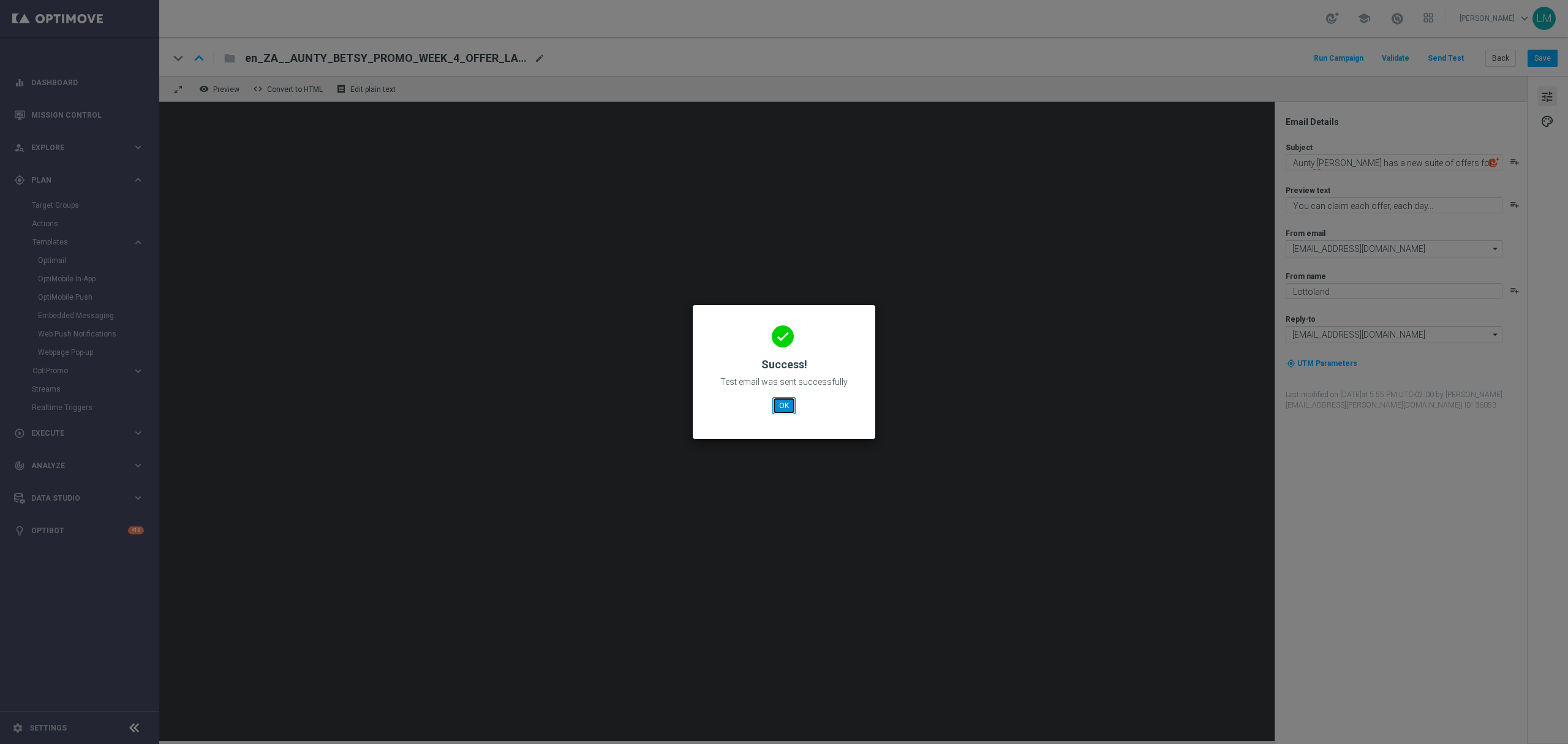
click at [777, 405] on button "OK" at bounding box center [784, 406] width 24 height 17
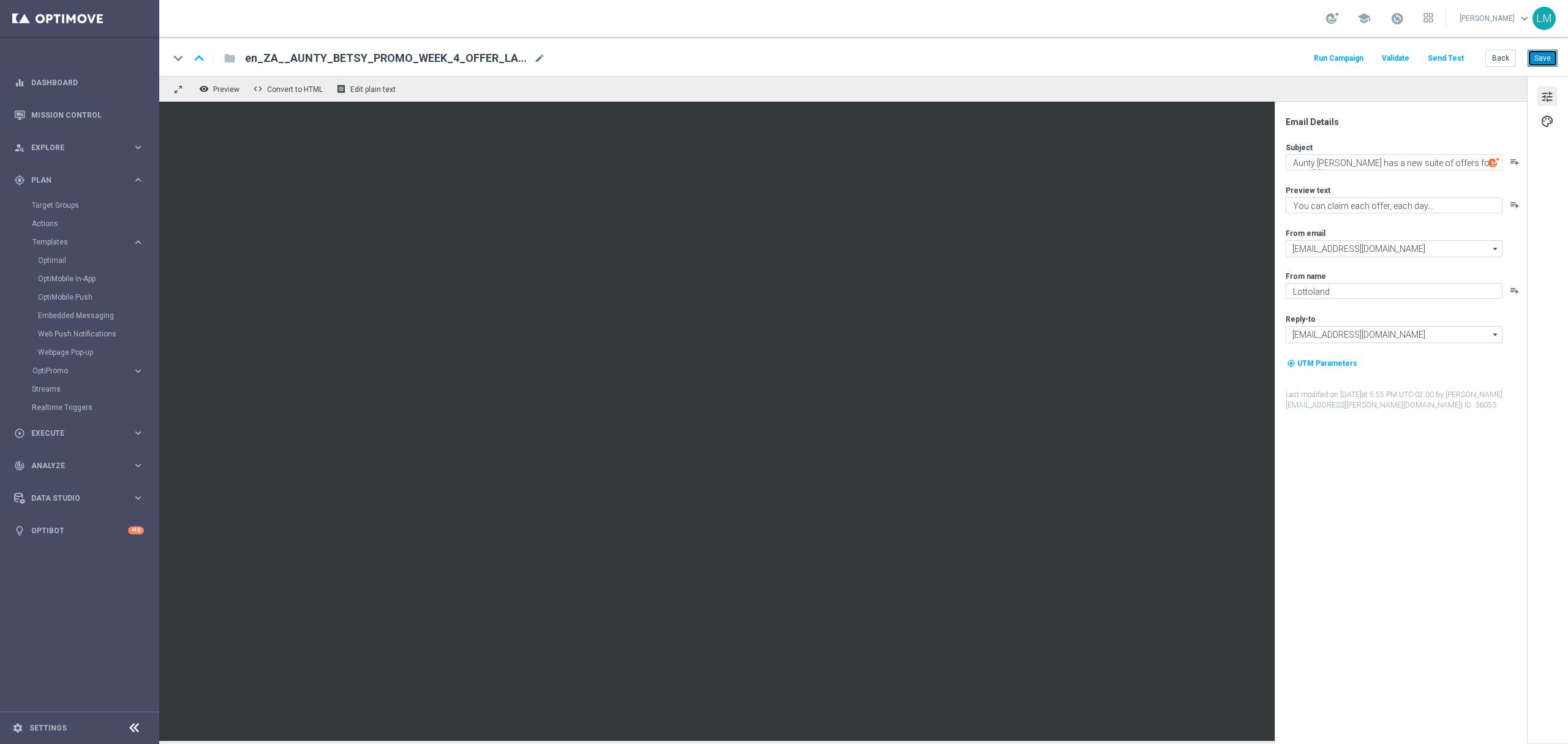
click at [1540, 64] on button "Save" at bounding box center [1542, 58] width 30 height 17
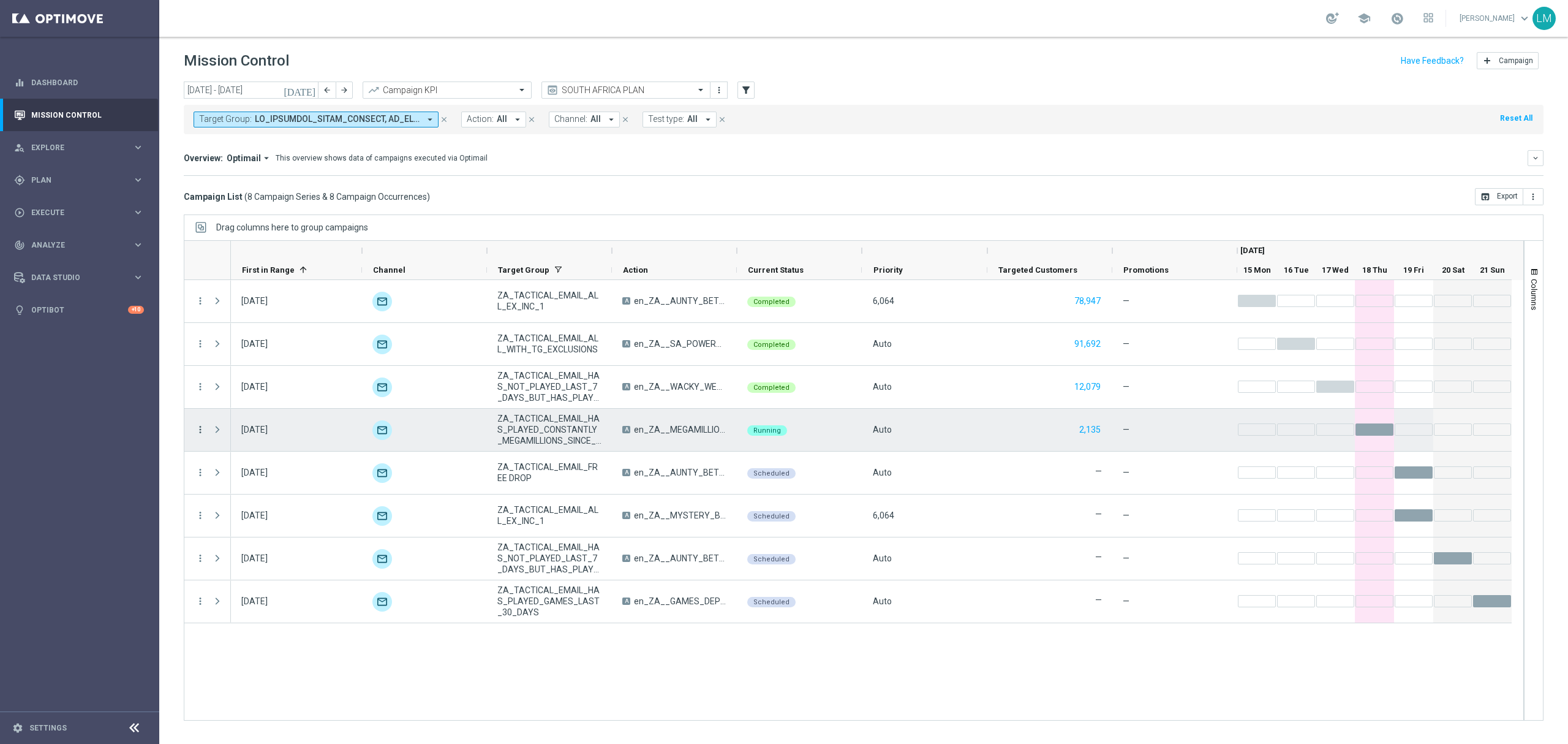
click at [201, 427] on icon "more_vert" at bounding box center [200, 429] width 11 height 11
drag, startPoint x: 297, startPoint y: 488, endPoint x: 300, endPoint y: 503, distance: 15.3
click at [300, 503] on div "list Campaign Details show_chart Campaign Metrics send Channel Metrics" at bounding box center [275, 501] width 137 height 152
click at [300, 503] on span "Go to Campaign Analysis" at bounding box center [268, 507] width 87 height 9
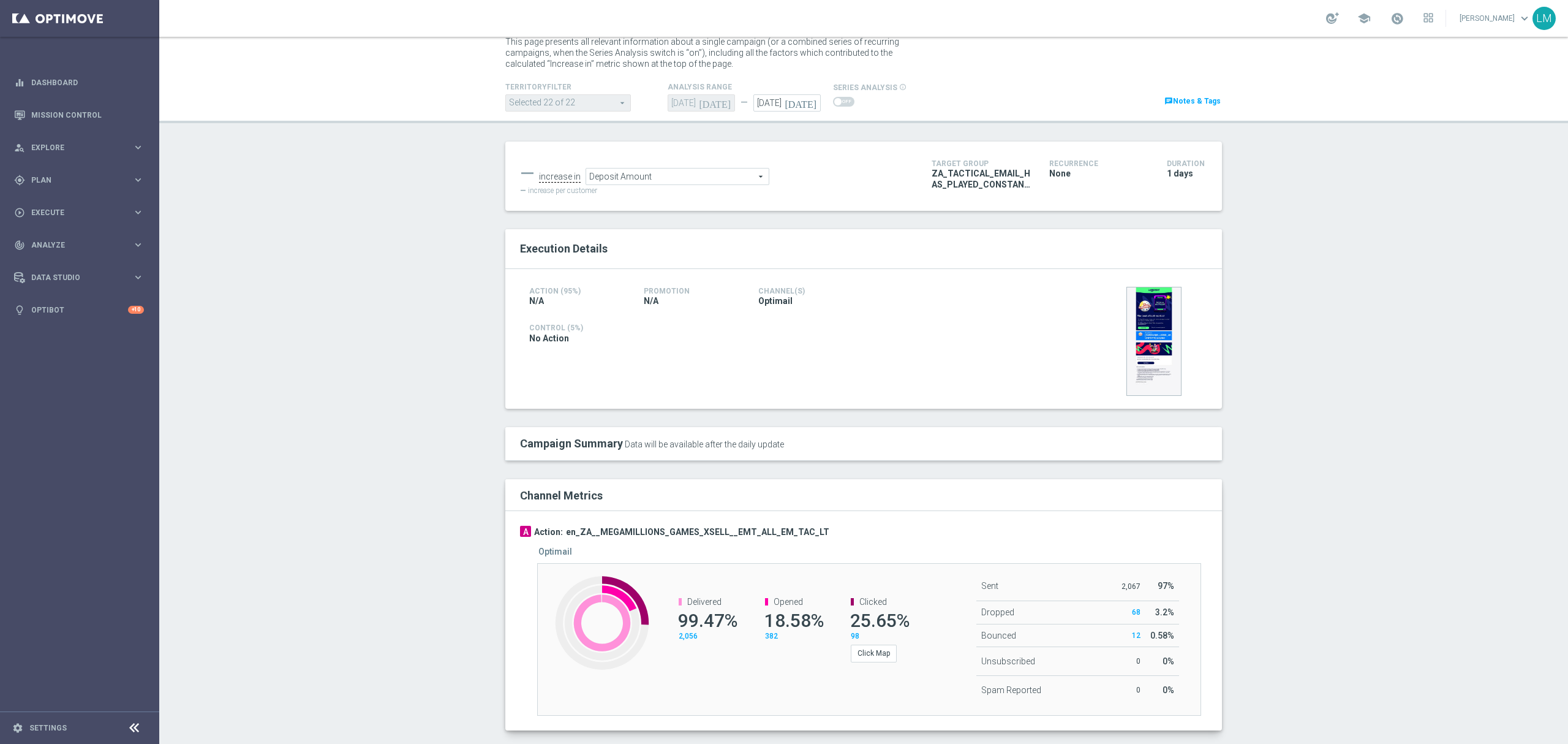
scroll to position [54, 0]
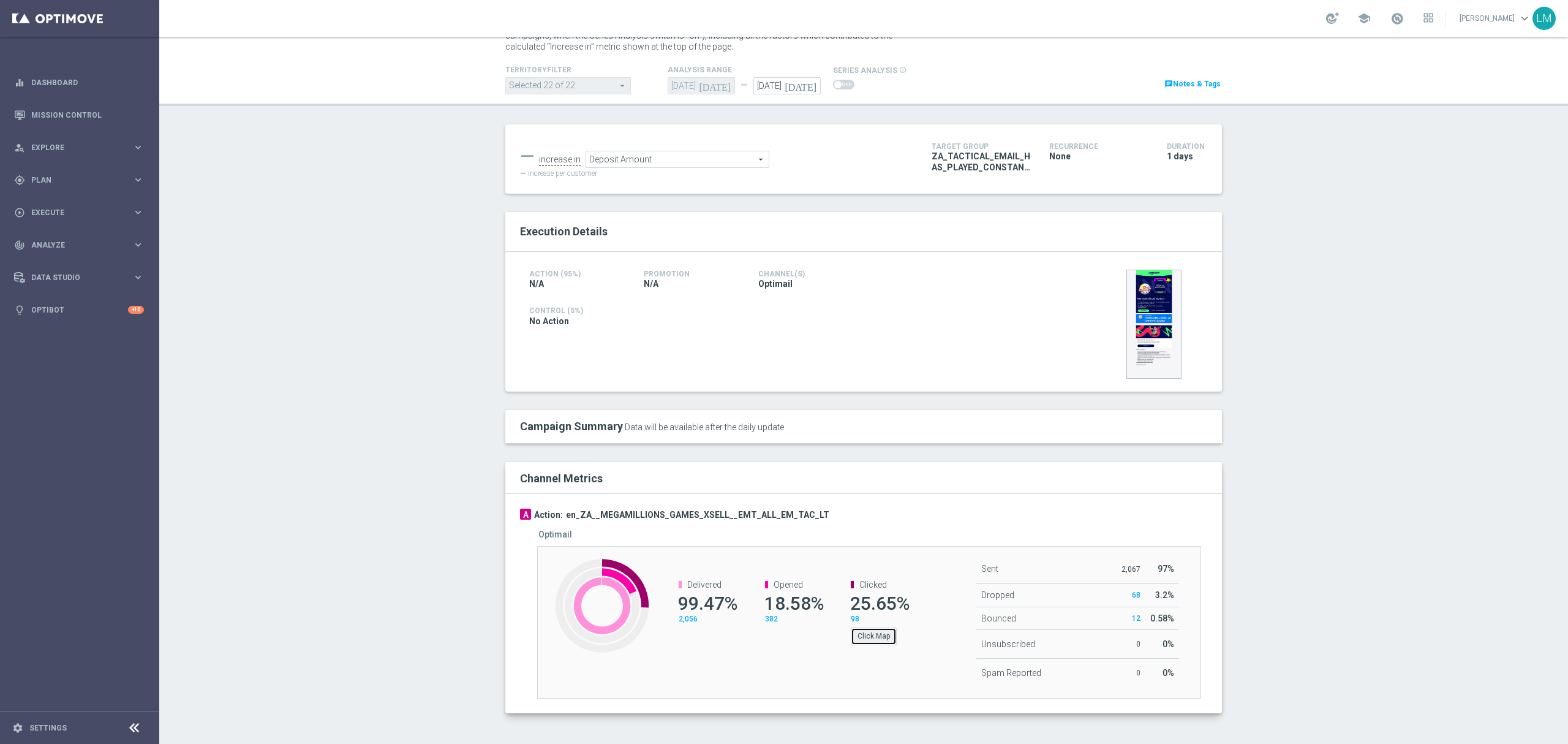
click at [877, 629] on button "Click Map" at bounding box center [874, 636] width 46 height 17
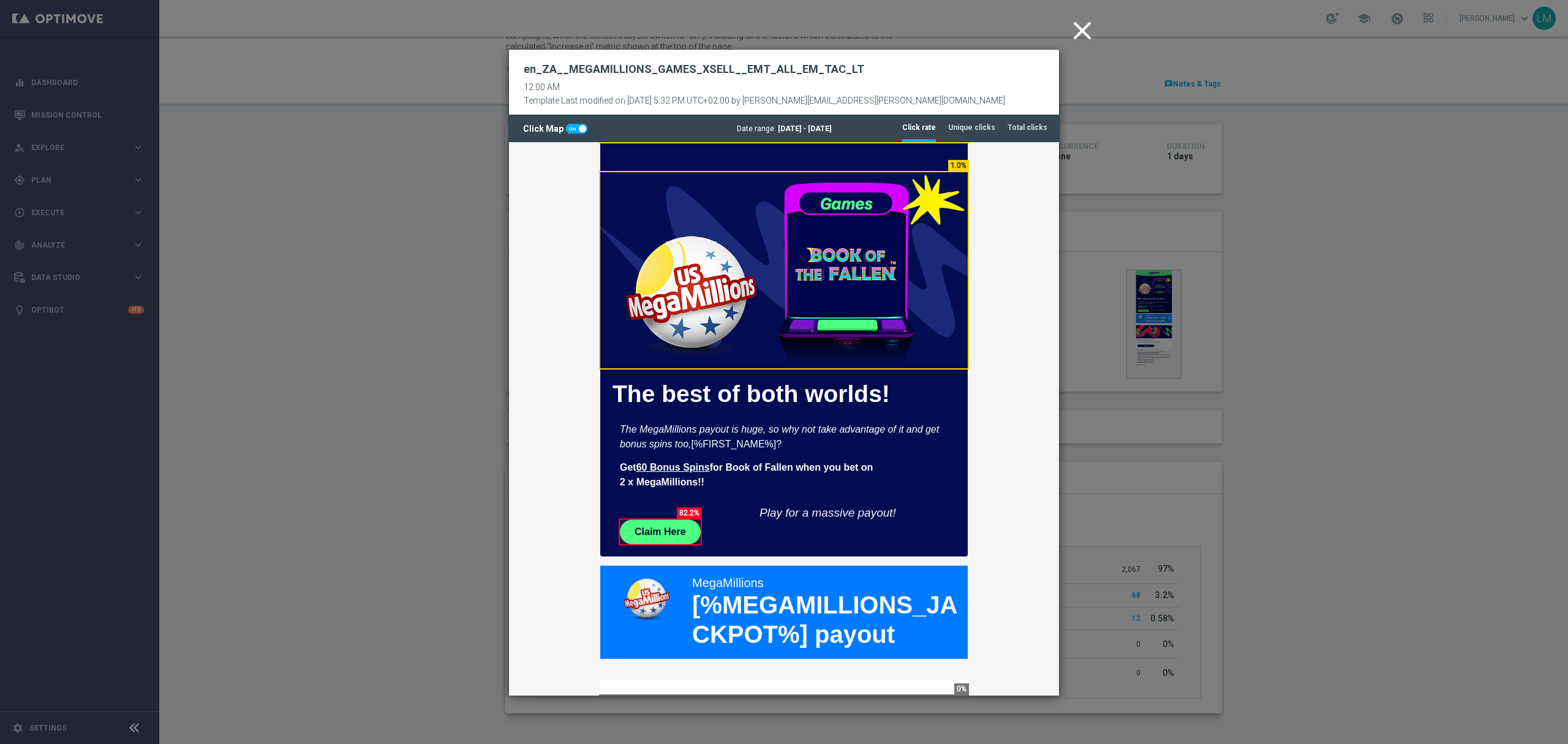
scroll to position [0, 0]
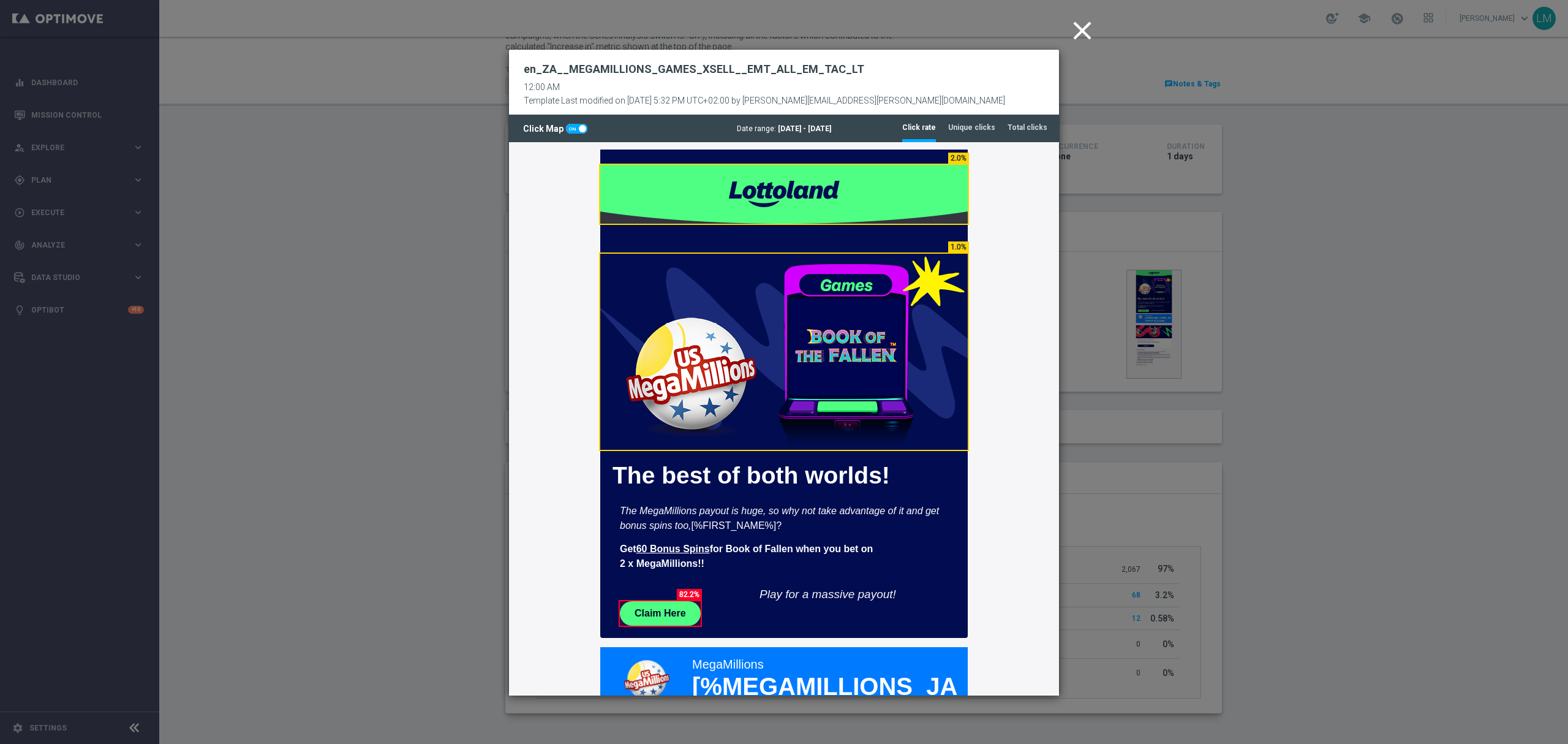
click at [1081, 38] on icon "close" at bounding box center [1082, 30] width 30 height 30
